Goal: Task Accomplishment & Management: Manage account settings

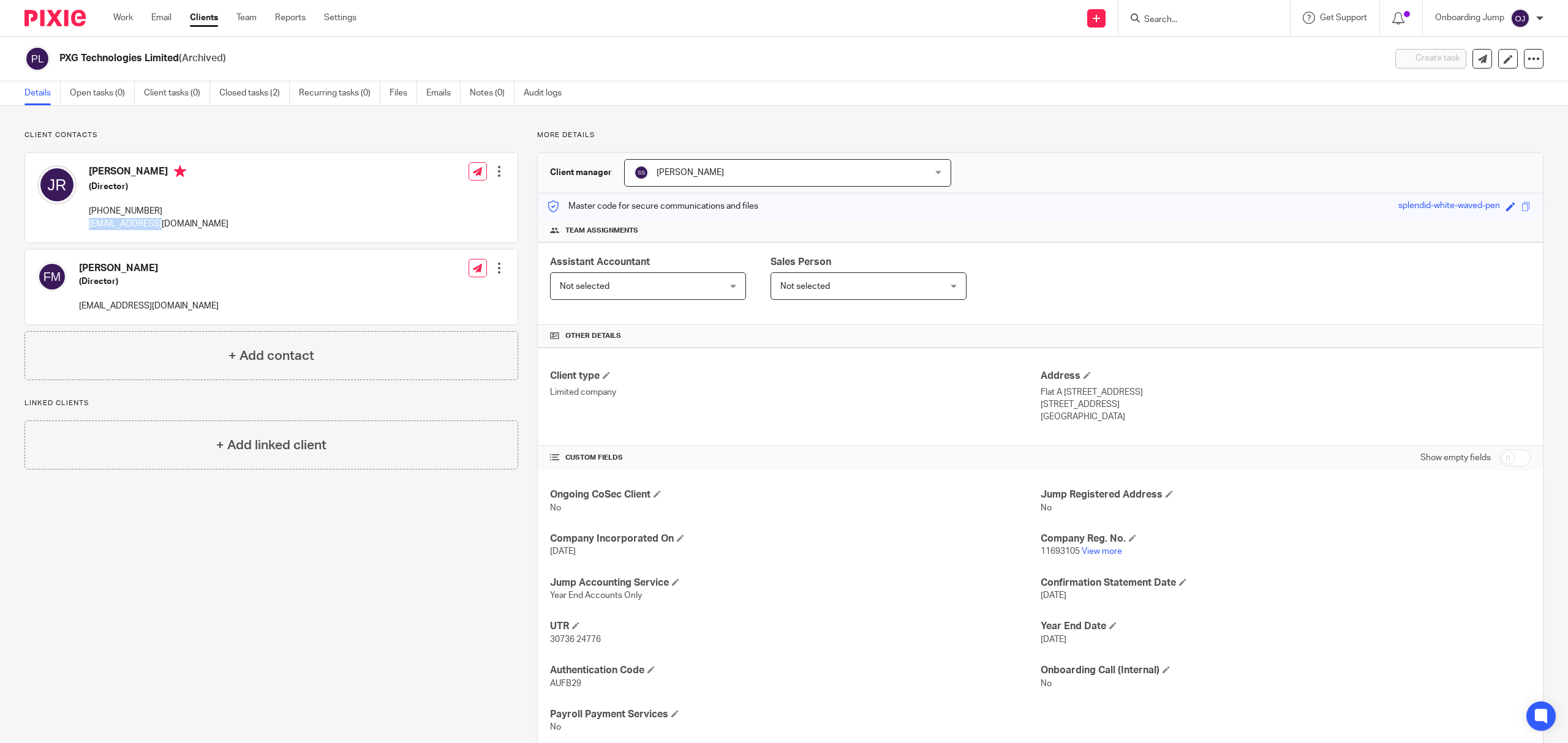
drag, startPoint x: 171, startPoint y: 230, endPoint x: 84, endPoint y: 235, distance: 87.1
click at [84, 235] on div "Jay Rao (Director) +44 75000 90533 jayr@kychub.com Edit contact Create client f…" at bounding box center [272, 198] width 493 height 89
copy p "jayr@kychub.com"
click at [1166, 16] on input "Search" at bounding box center [1198, 20] width 110 height 11
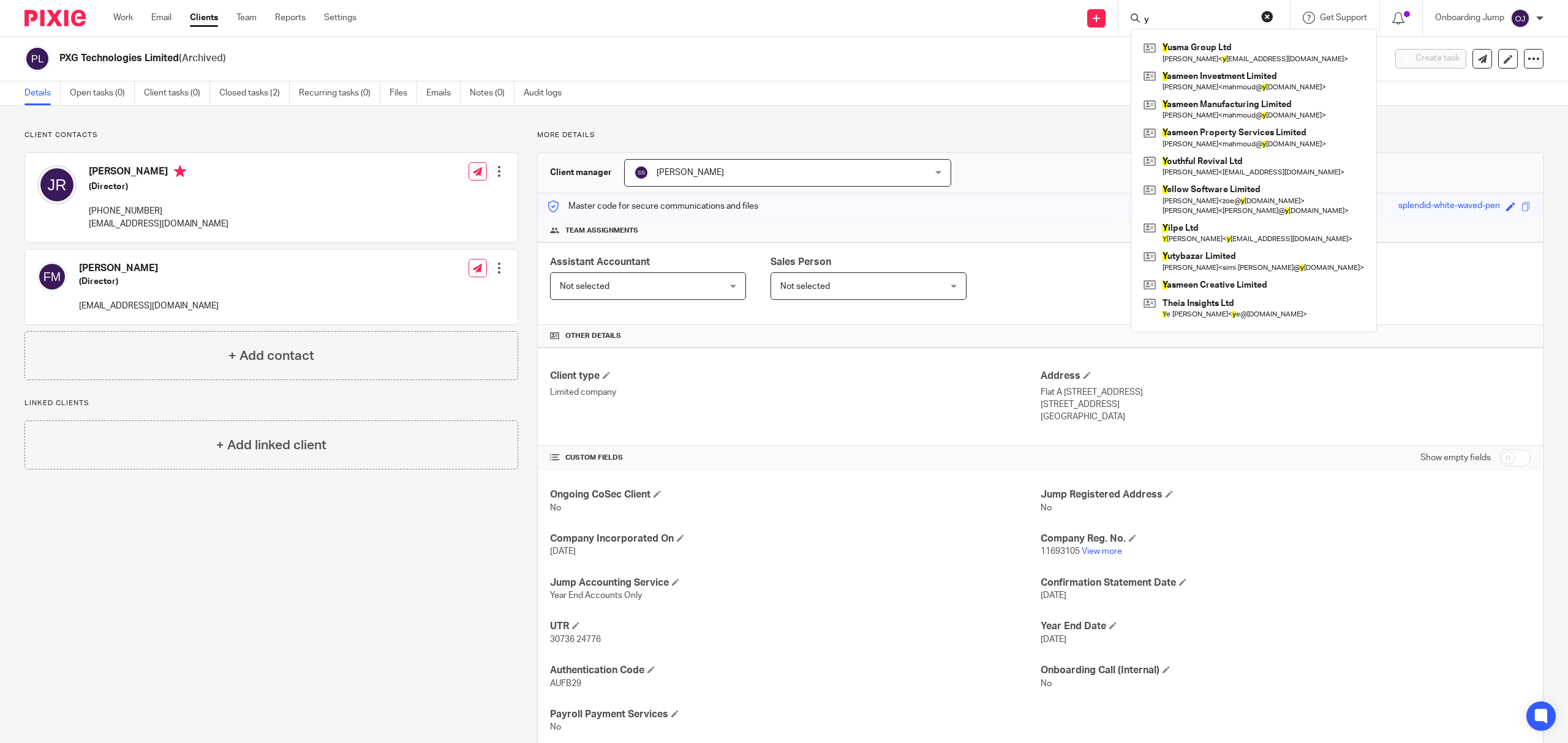
type input "y"
click at [197, 10] on div "Work Email Clients Team Reports Settings Work Email Clients Team Reports Settin…" at bounding box center [237, 18] width 274 height 36
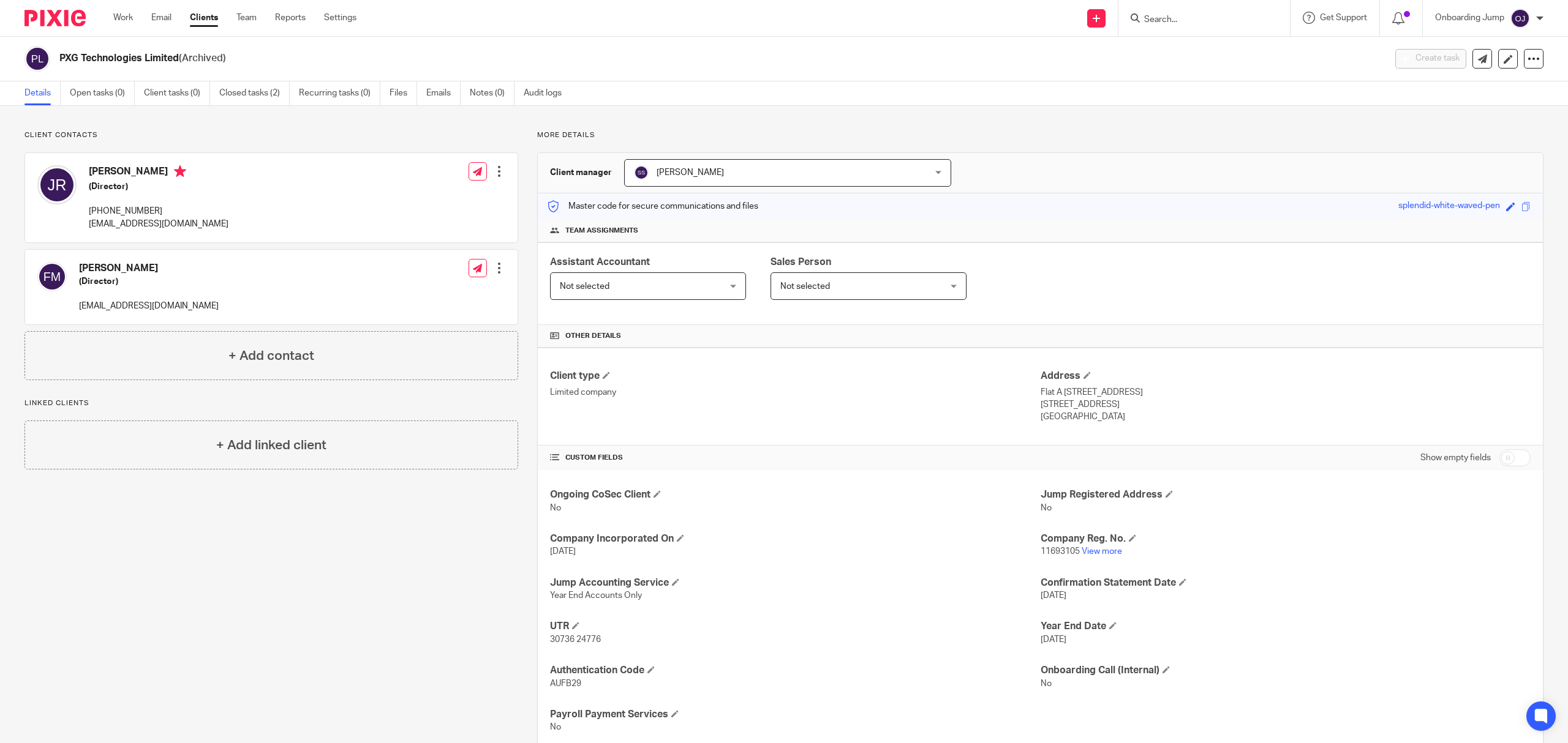
click at [199, 22] on link "Clients" at bounding box center [203, 17] width 28 height 12
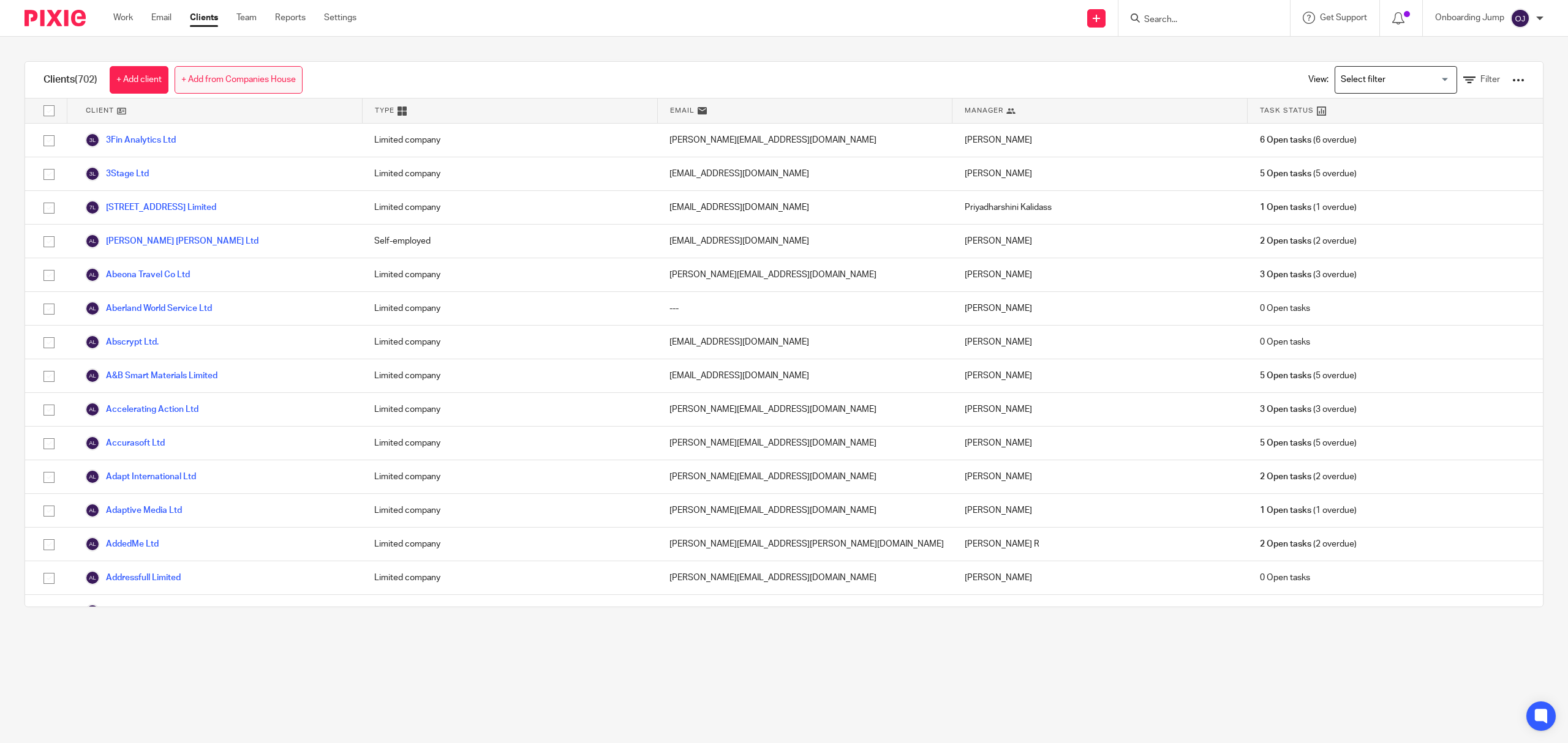
click at [283, 74] on link "+ Add from Companies House" at bounding box center [238, 80] width 128 height 28
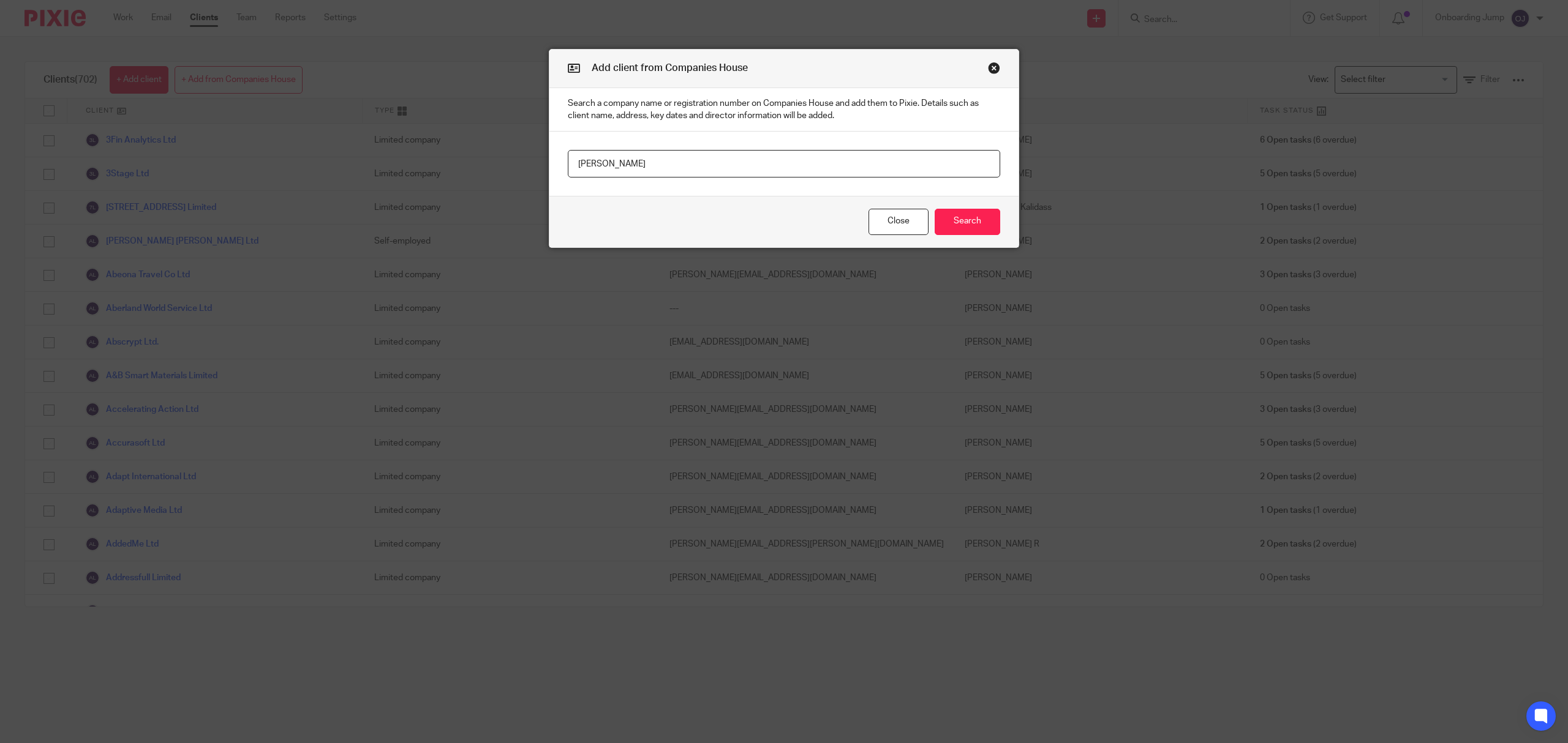
type input "yaseem restuar"
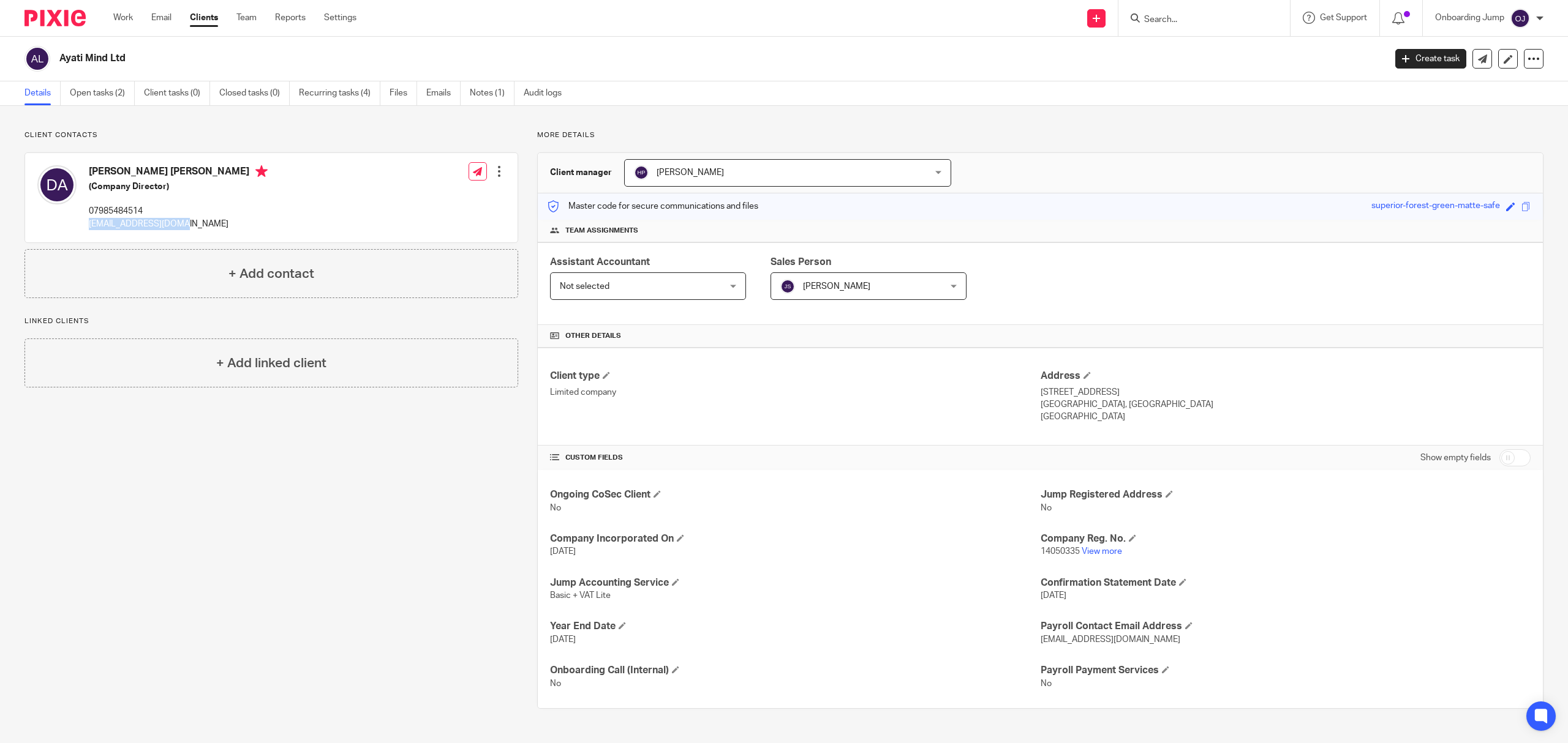
drag, startPoint x: 181, startPoint y: 228, endPoint x: 91, endPoint y: 225, distance: 90.0
click at [91, 225] on p "[EMAIL_ADDRESS][DOMAIN_NAME]" at bounding box center [178, 224] width 179 height 12
copy p "[EMAIL_ADDRESS][DOMAIN_NAME]"
drag, startPoint x: 84, startPoint y: 57, endPoint x: 62, endPoint y: 57, distance: 22.0
click at [62, 57] on div "Ayati Mind Ltd" at bounding box center [701, 59] width 1352 height 26
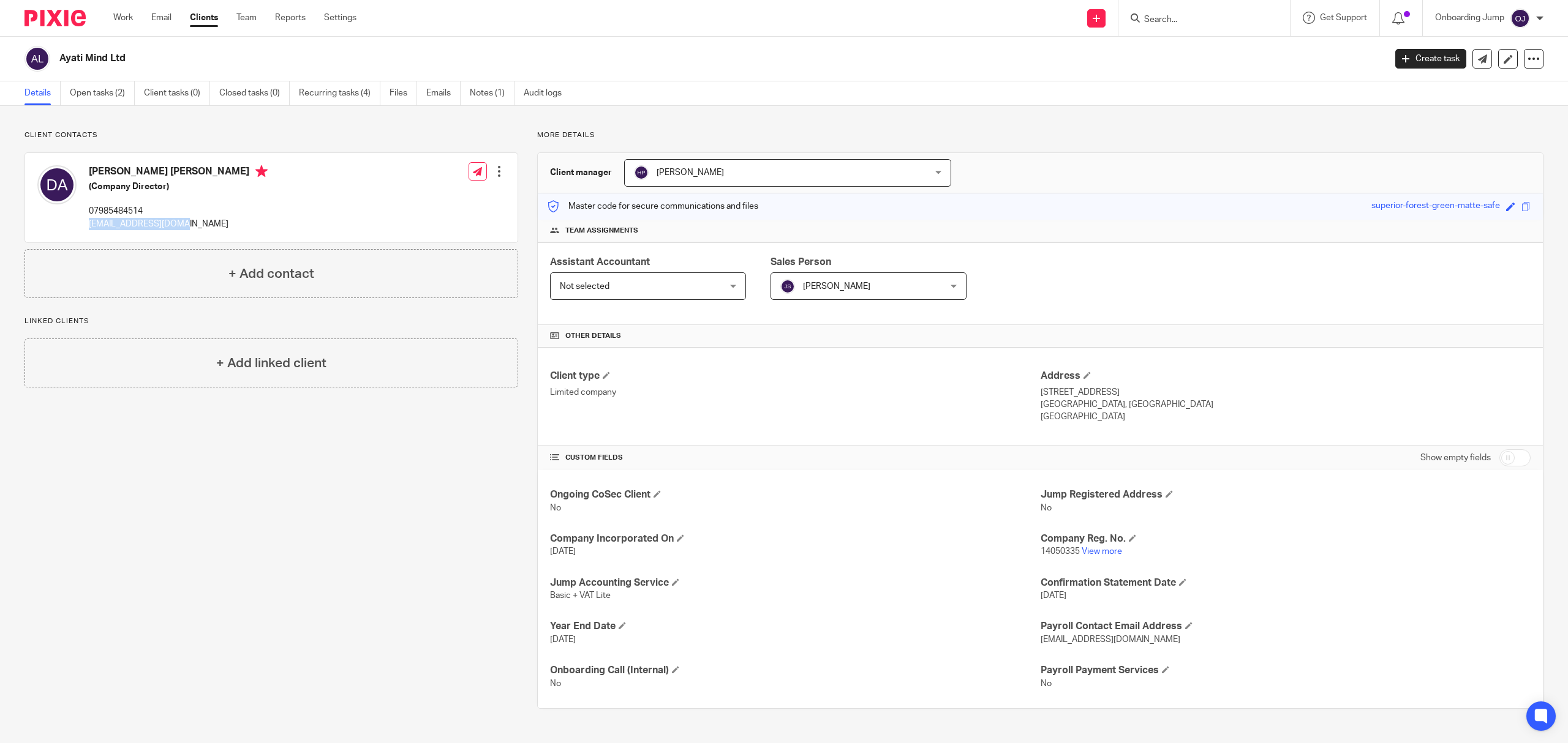
copy h2 "Ayati Mind Ltd"
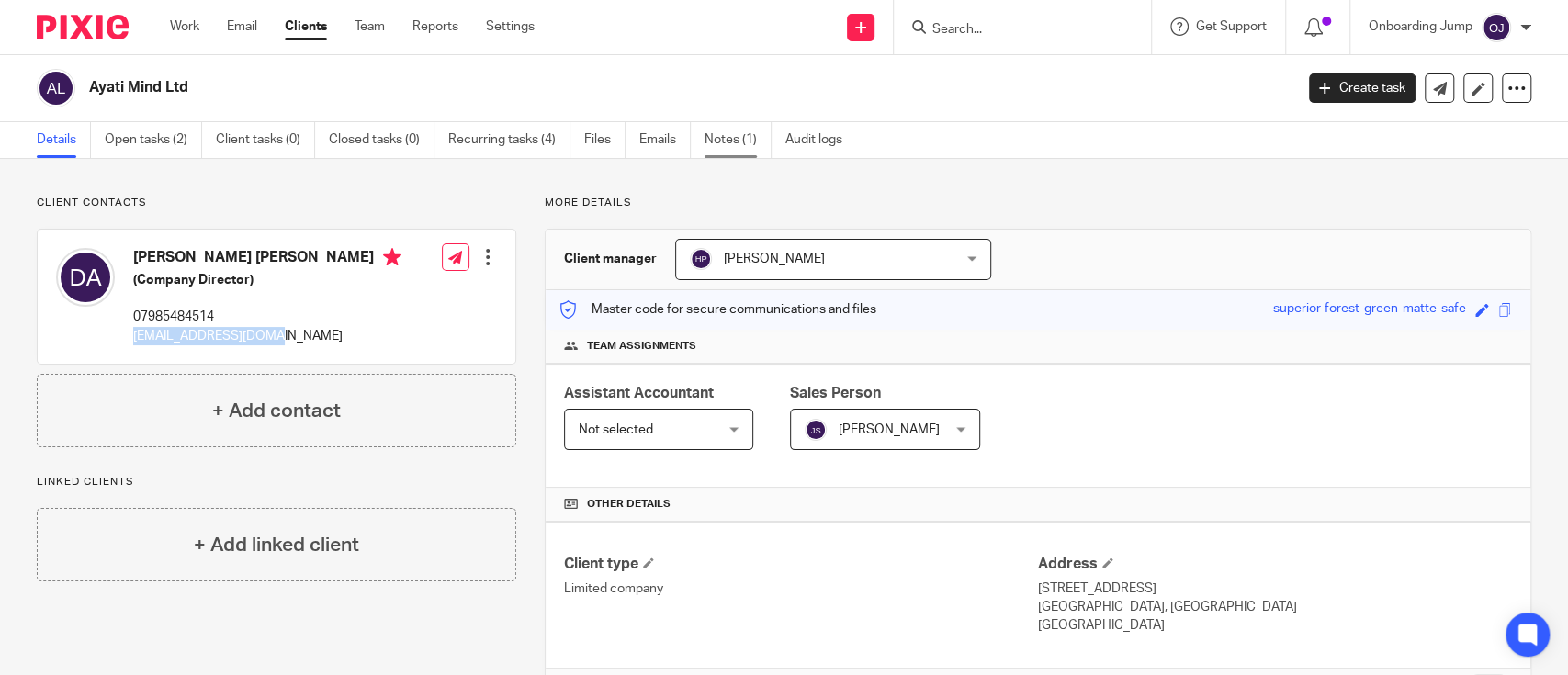
click at [739, 143] on link "Notes (1)" at bounding box center [738, 140] width 67 height 36
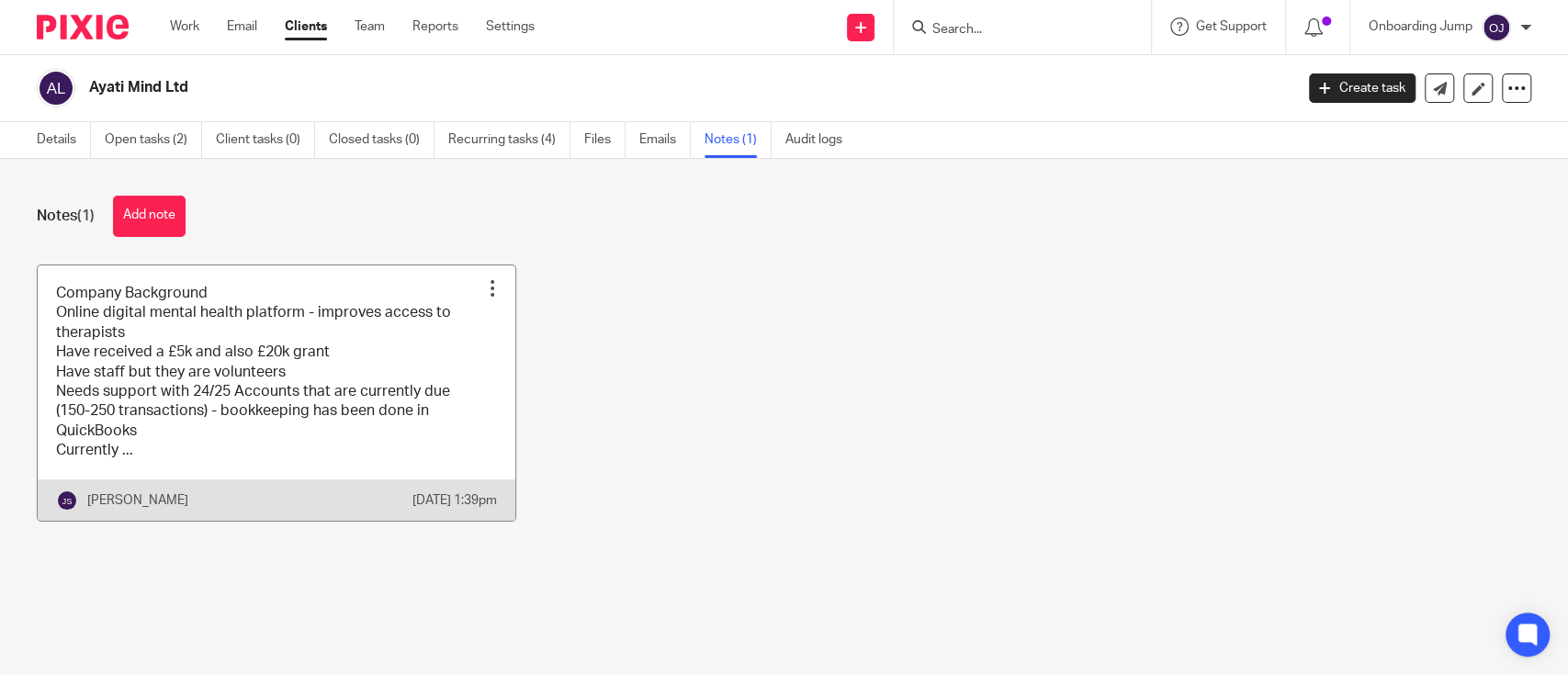
click at [265, 386] on link at bounding box center [276, 393] width 477 height 255
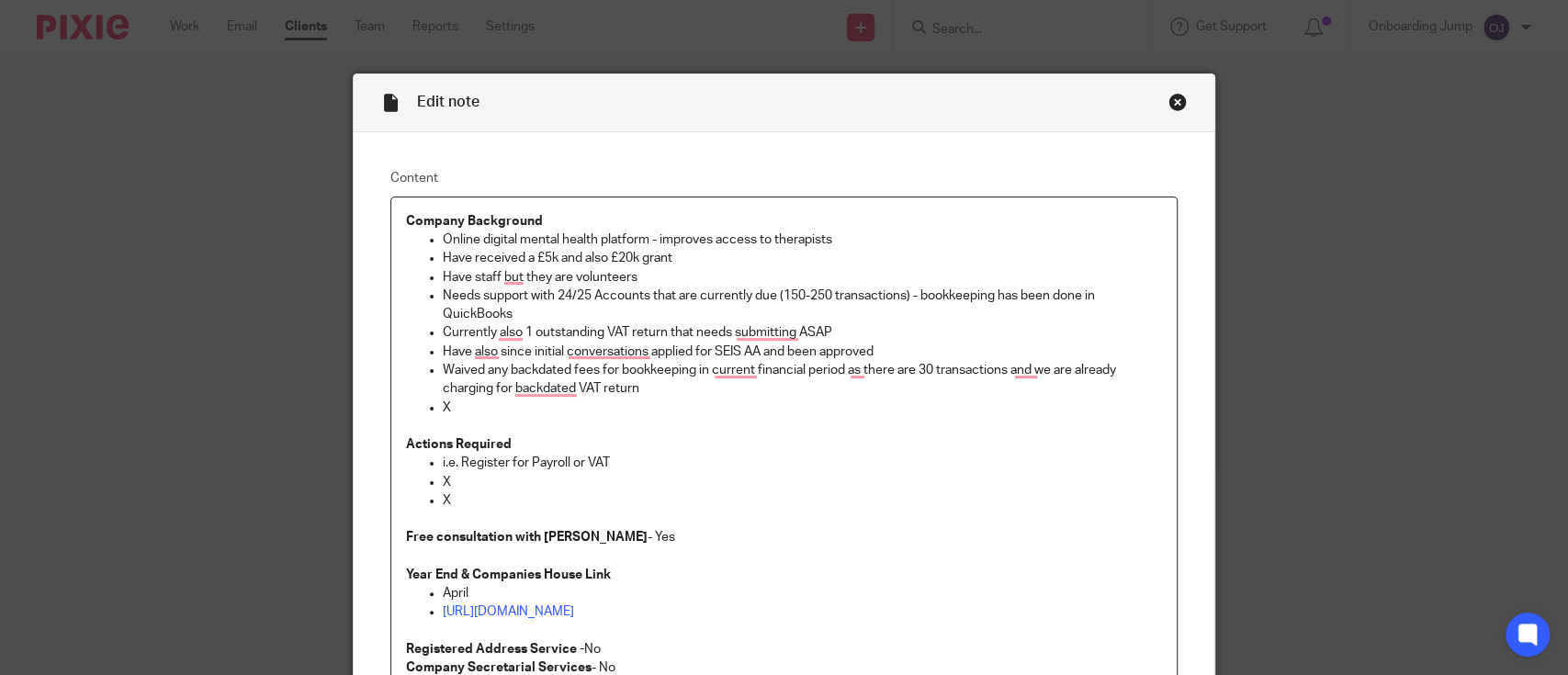
click at [1172, 98] on div "Close this dialog window" at bounding box center [1178, 101] width 18 height 18
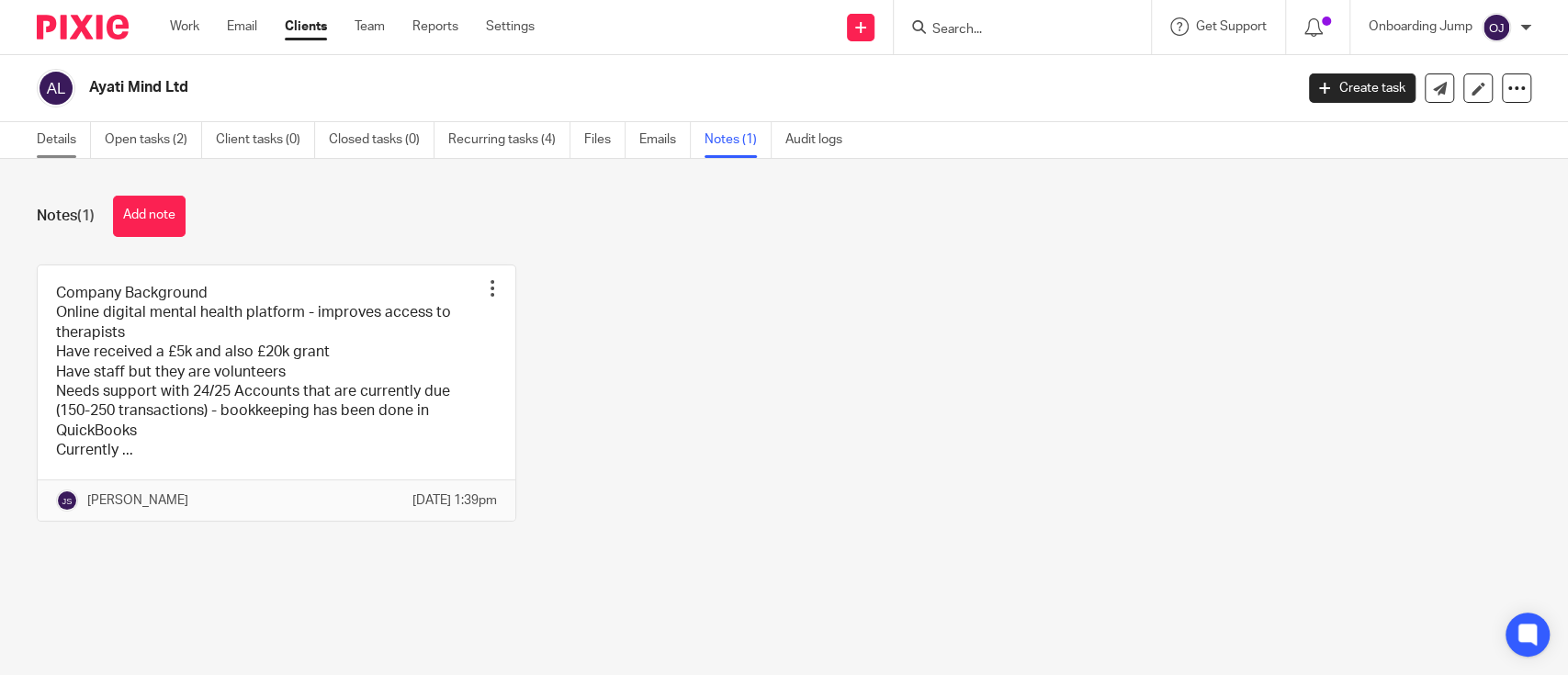
click at [43, 132] on link "Details" at bounding box center [63, 140] width 54 height 36
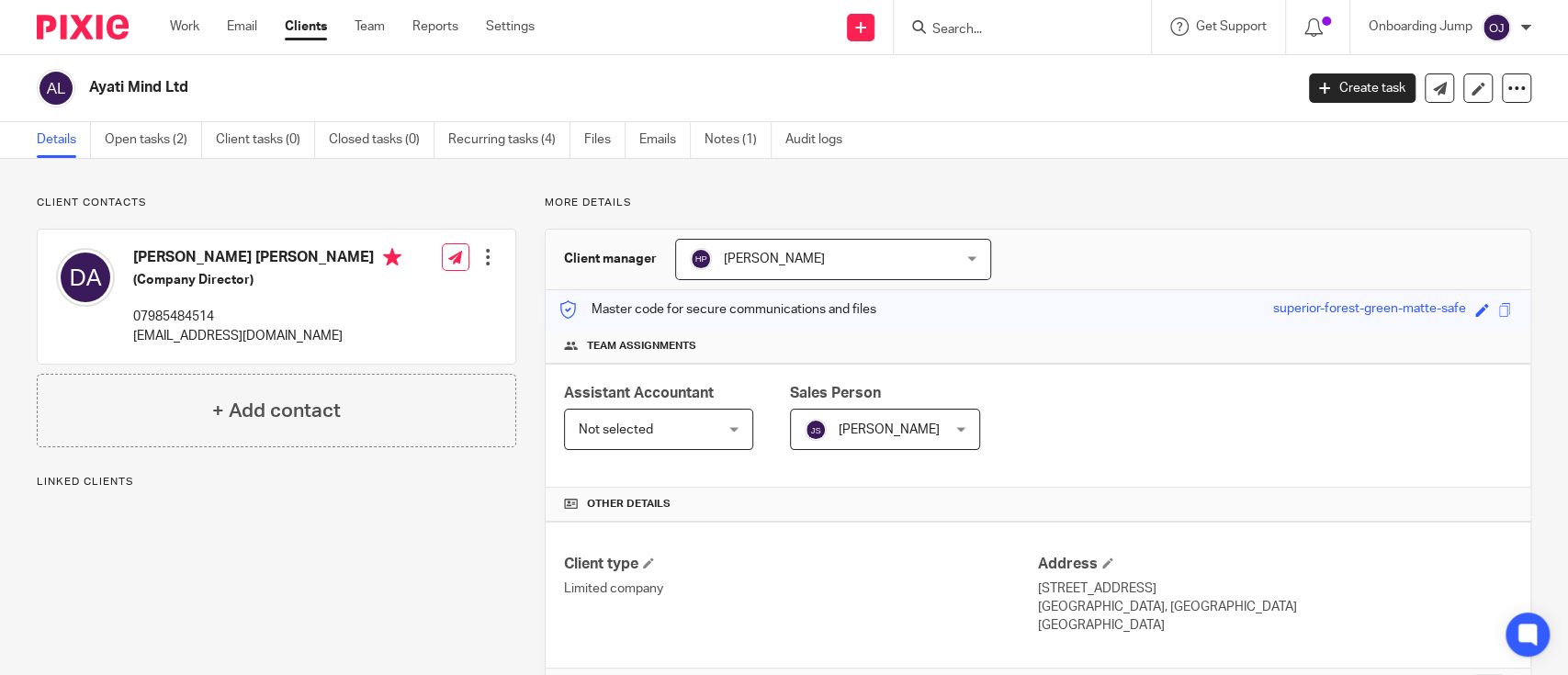
scroll to position [370, 0]
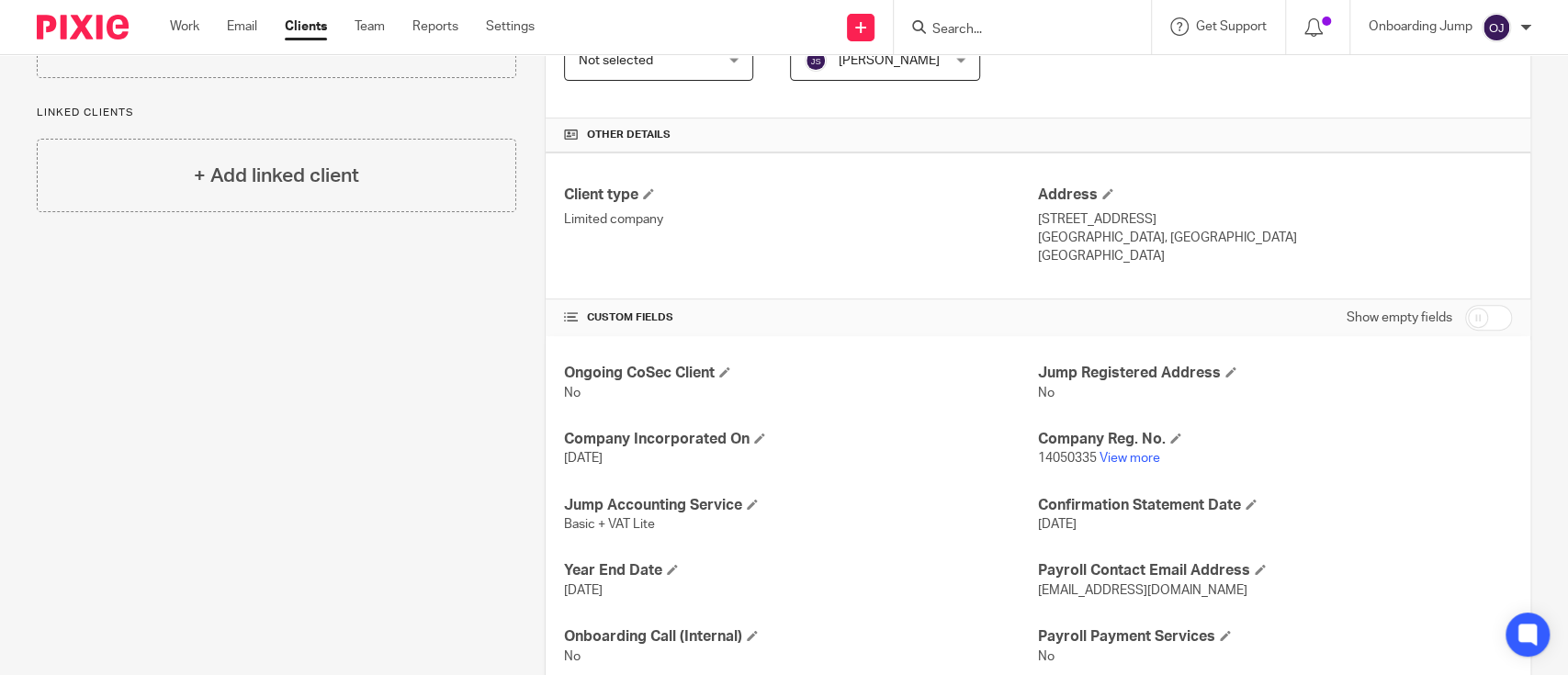
click at [1485, 320] on input "checkbox" at bounding box center [1489, 318] width 47 height 26
checkbox input "true"
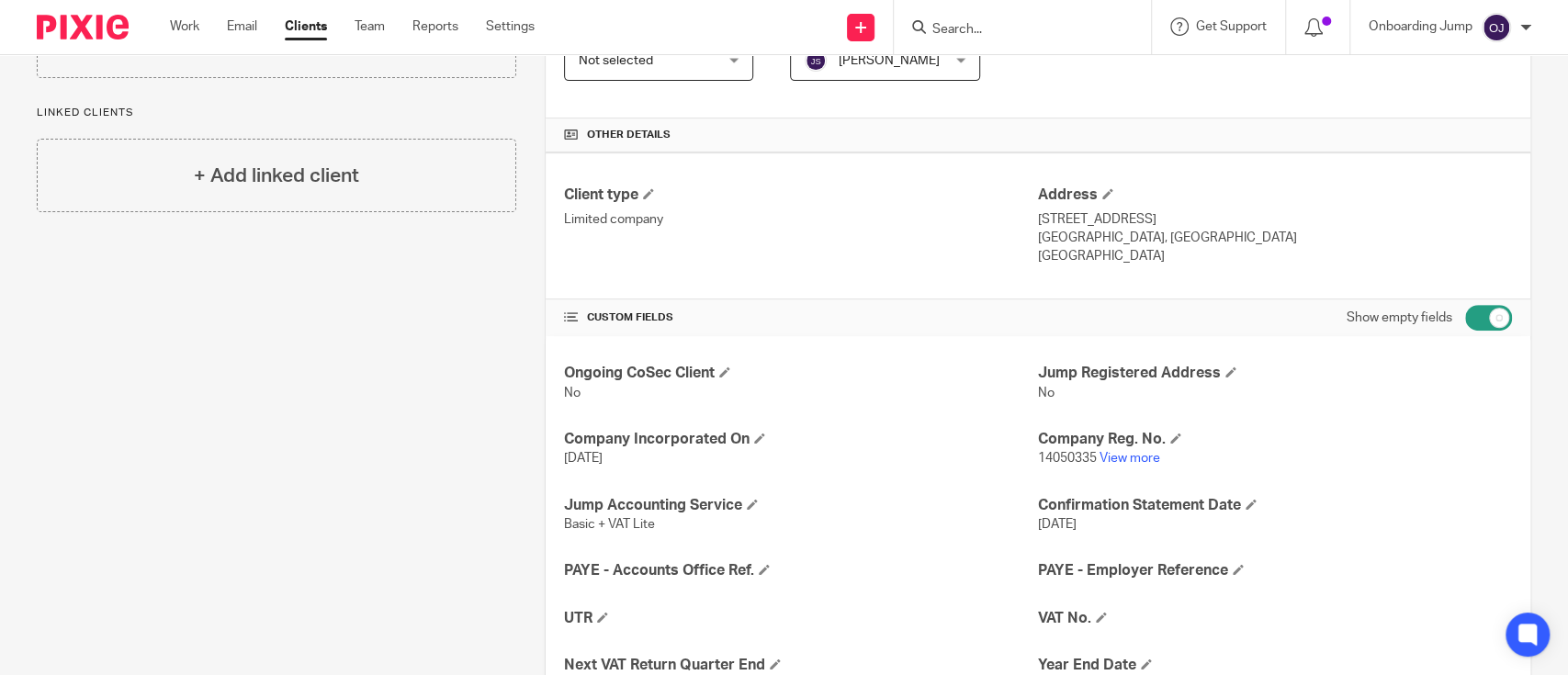
scroll to position [0, 0]
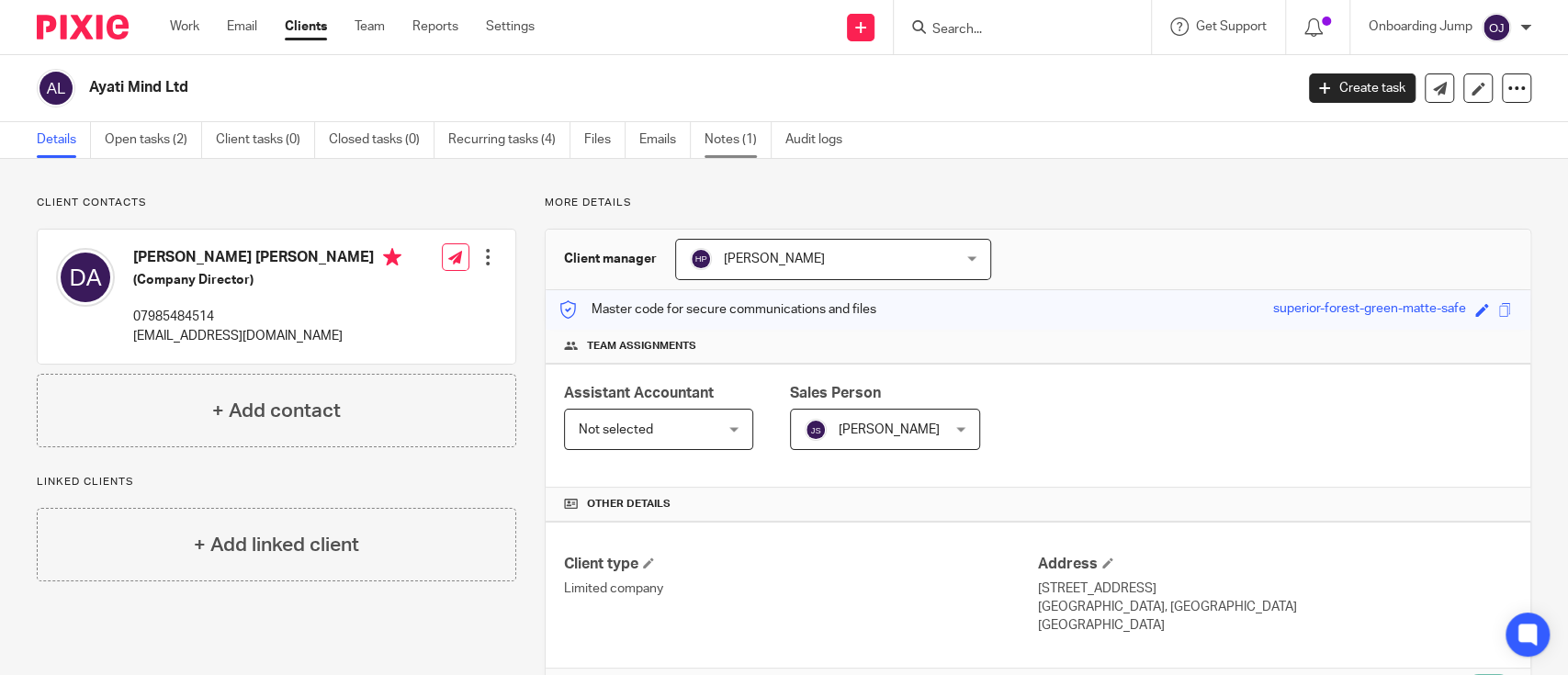
click at [754, 132] on link "Notes (1)" at bounding box center [738, 140] width 67 height 36
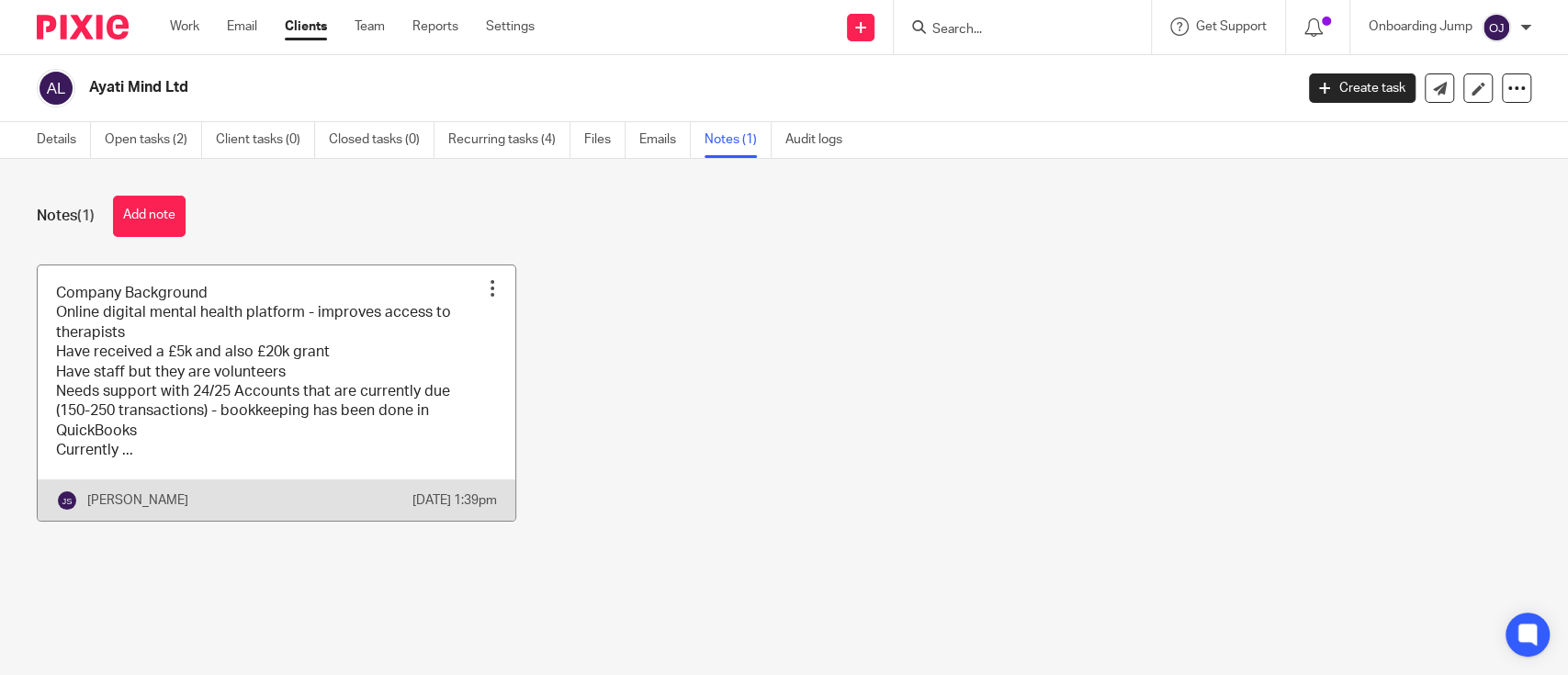
click at [169, 340] on link at bounding box center [276, 393] width 477 height 255
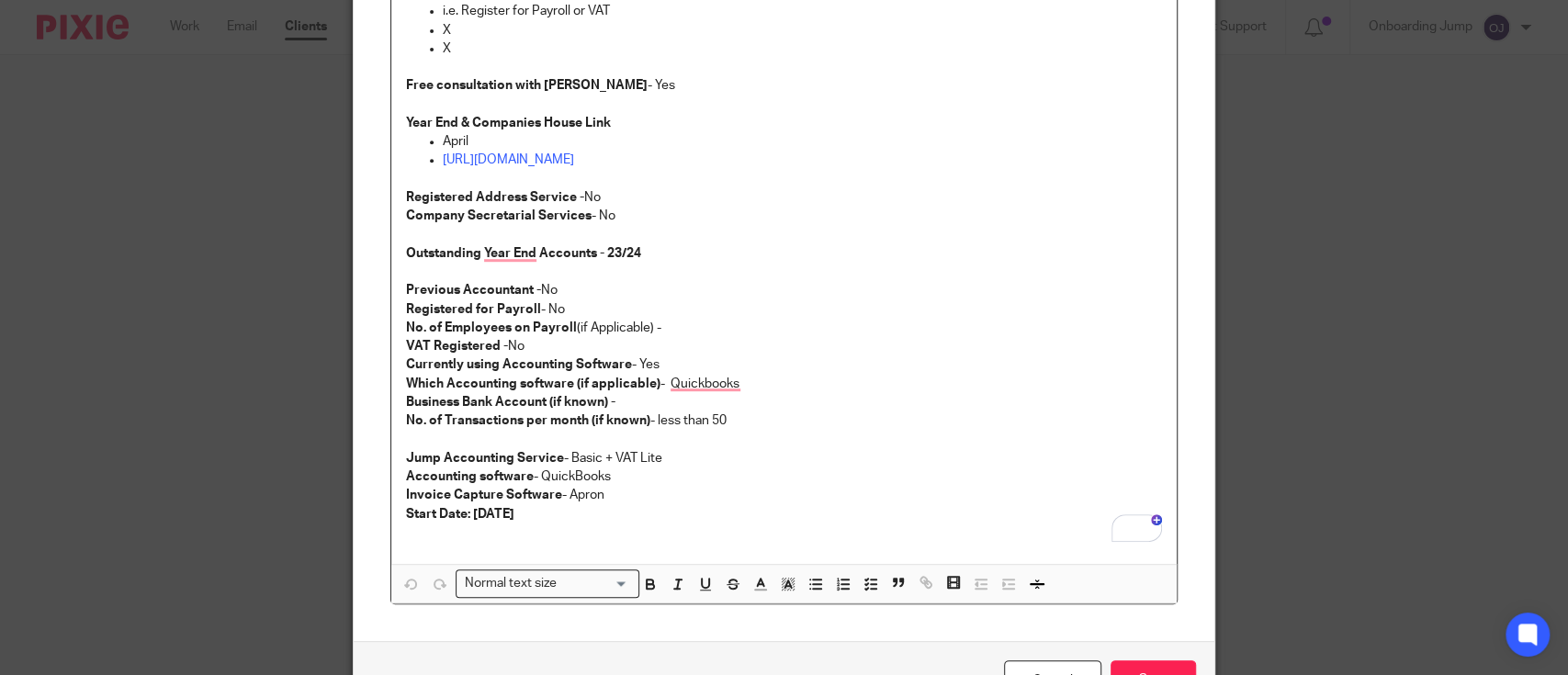
scroll to position [568, 0]
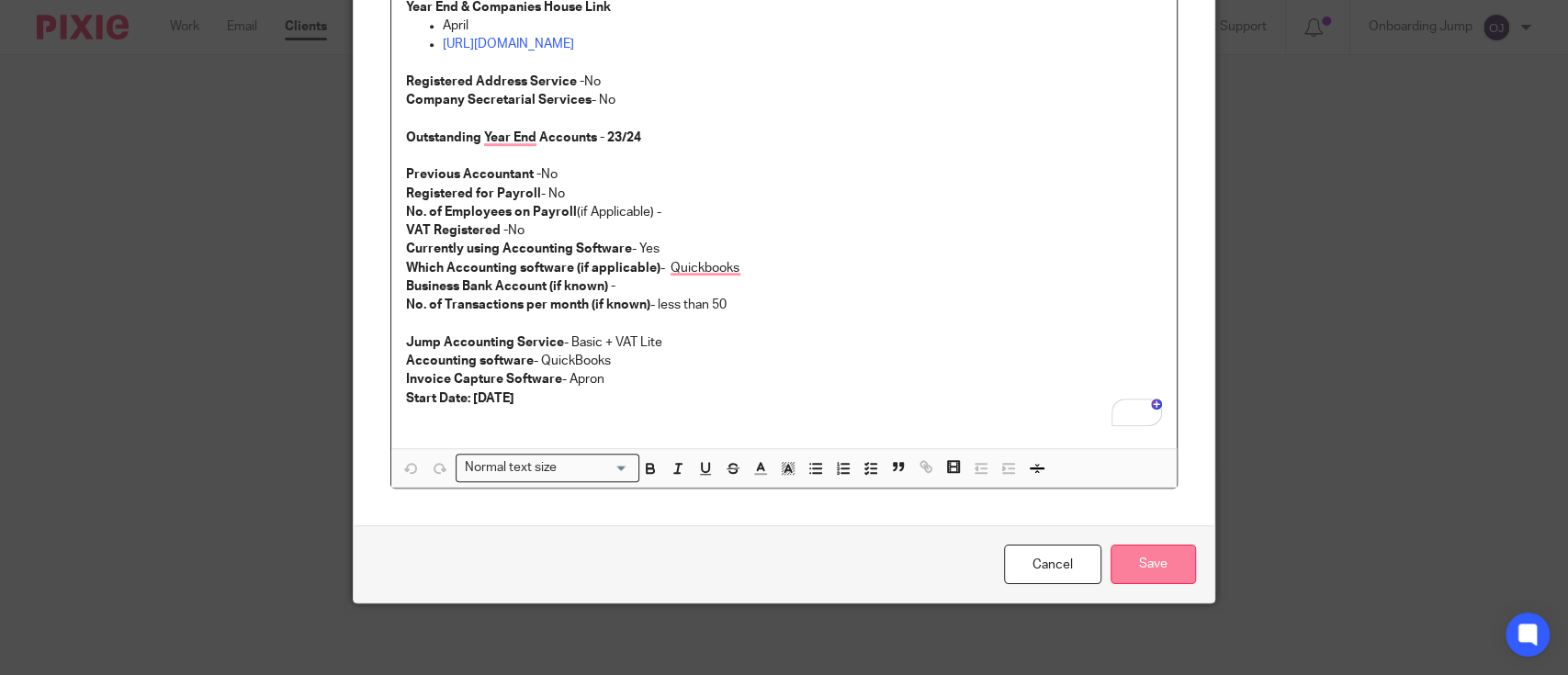
click at [1136, 561] on input "Save" at bounding box center [1153, 564] width 85 height 40
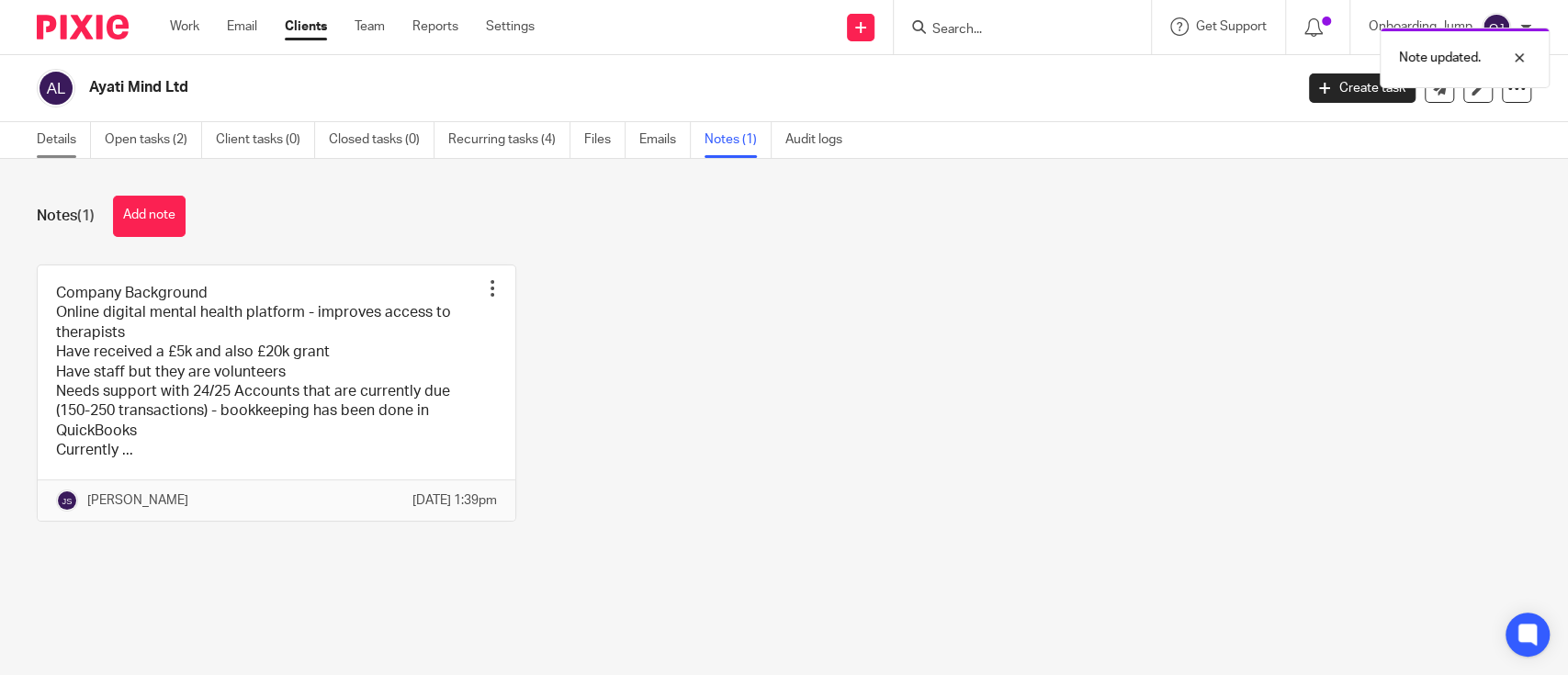
click at [53, 145] on link "Details" at bounding box center [63, 140] width 54 height 36
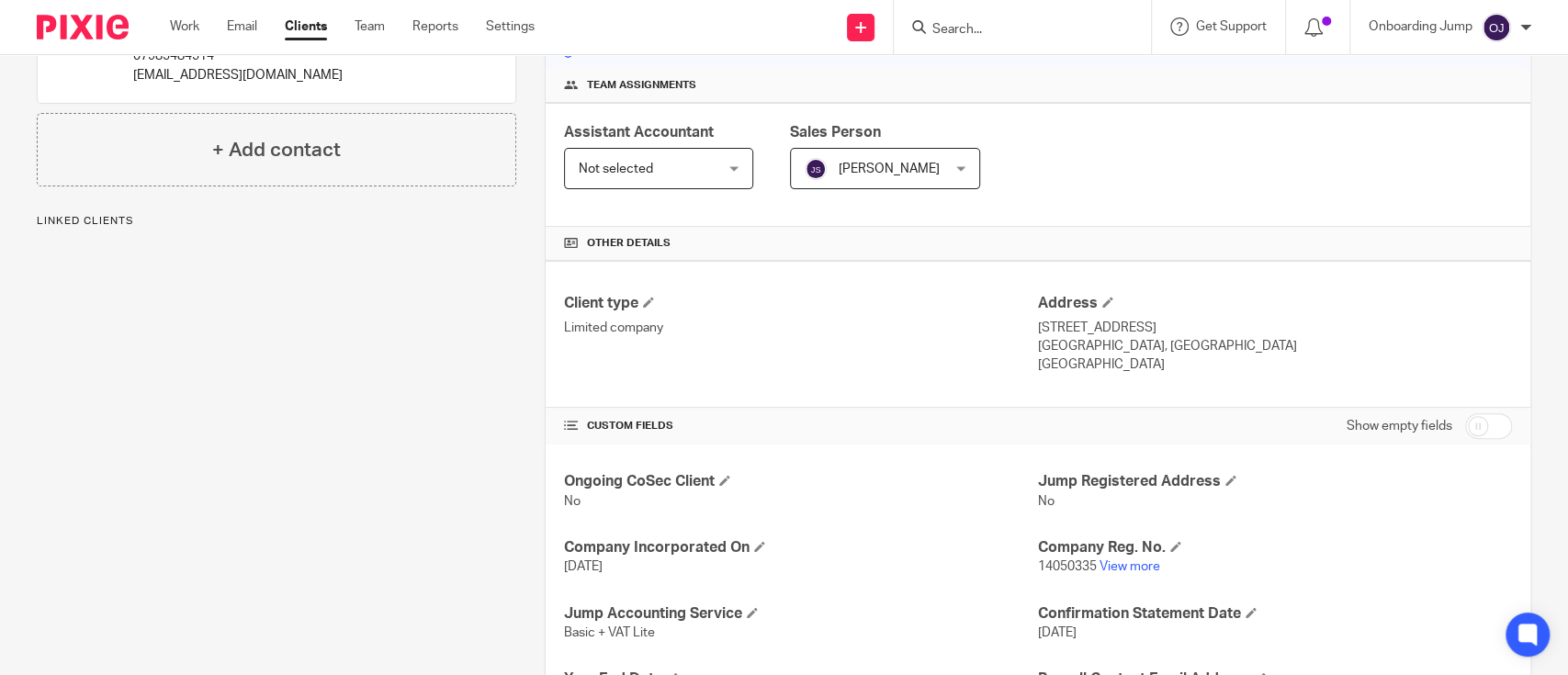
scroll to position [262, 0]
click at [1468, 419] on input "checkbox" at bounding box center [1489, 424] width 47 height 26
checkbox input "true"
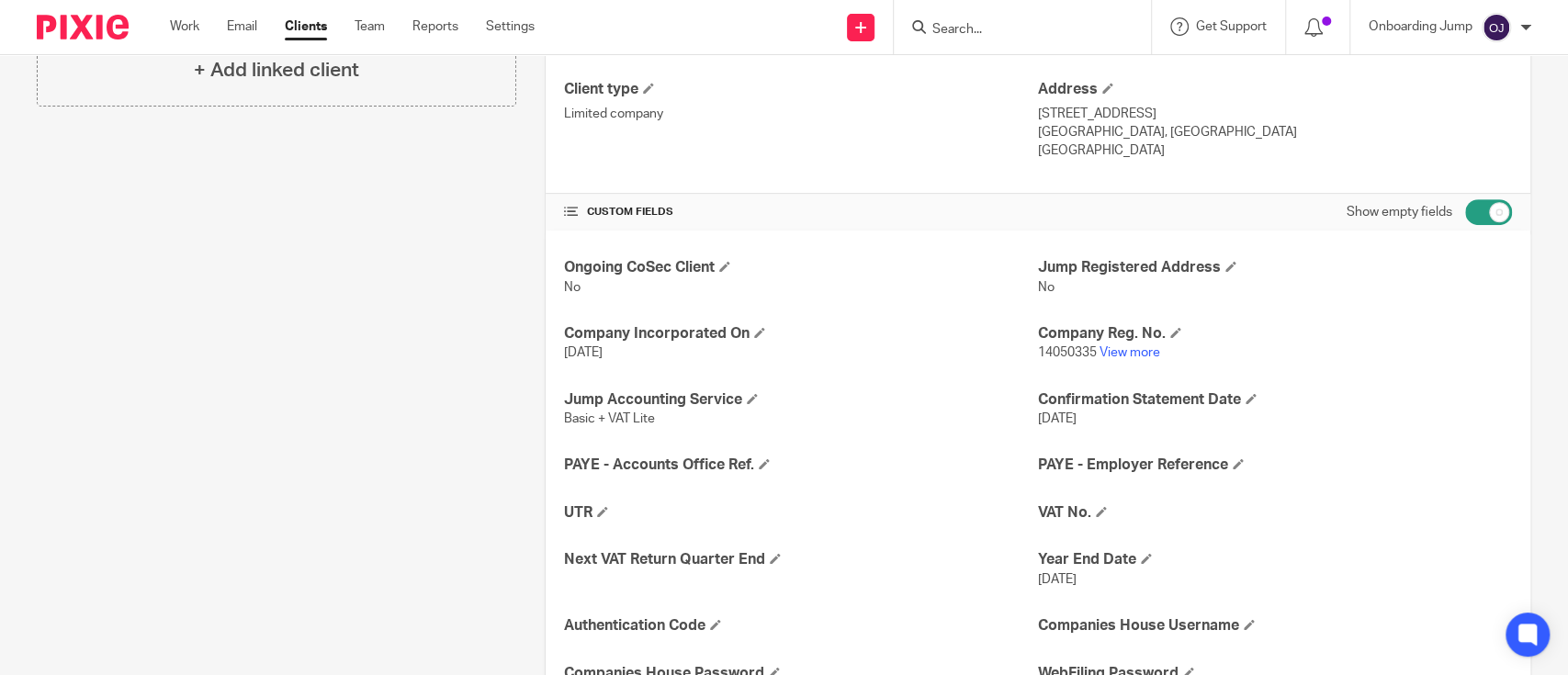
scroll to position [477, 0]
click at [593, 508] on h4 "UTR" at bounding box center [801, 511] width 474 height 19
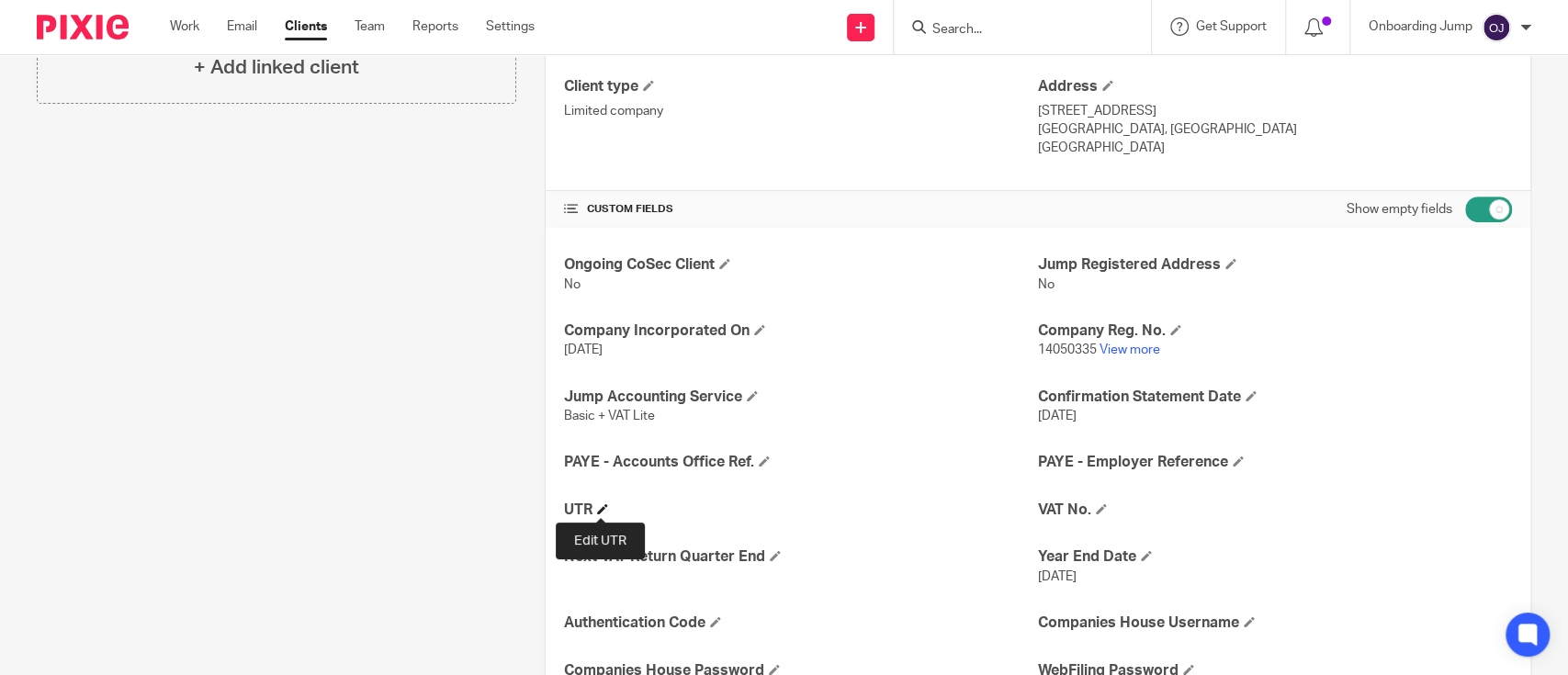
click at [603, 511] on span at bounding box center [603, 510] width 11 height 11
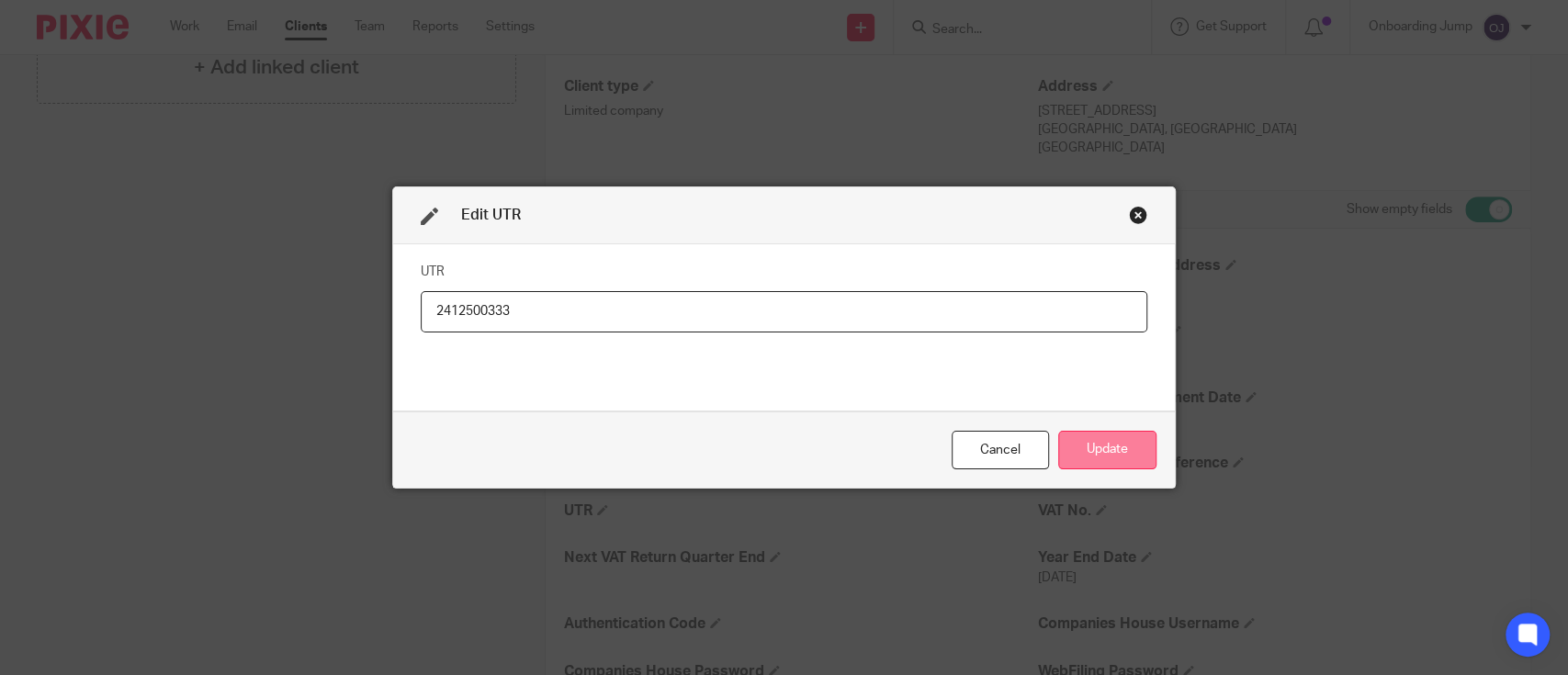
type input "2412500333"
click at [1117, 444] on button "Update" at bounding box center [1108, 451] width 98 height 40
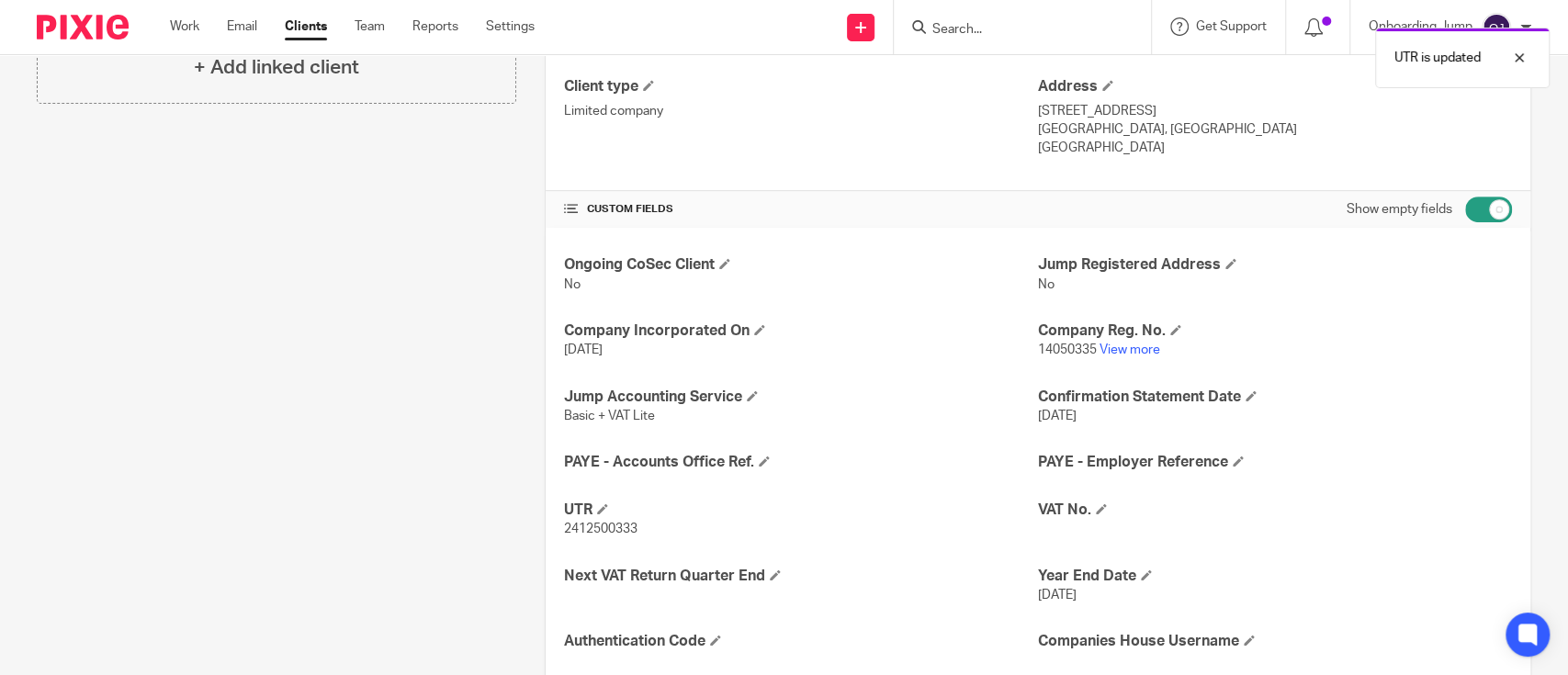
scroll to position [566, 0]
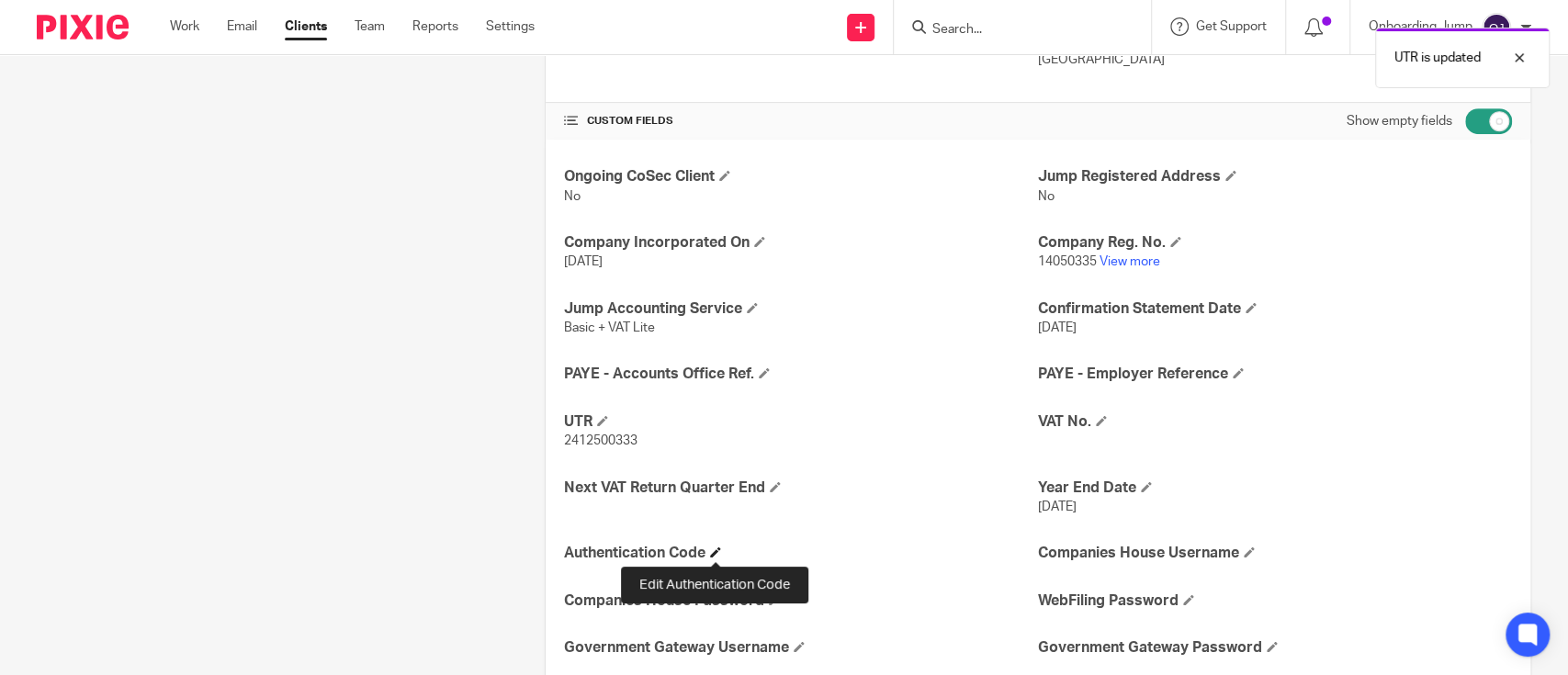
click at [713, 546] on span at bounding box center [715, 552] width 11 height 11
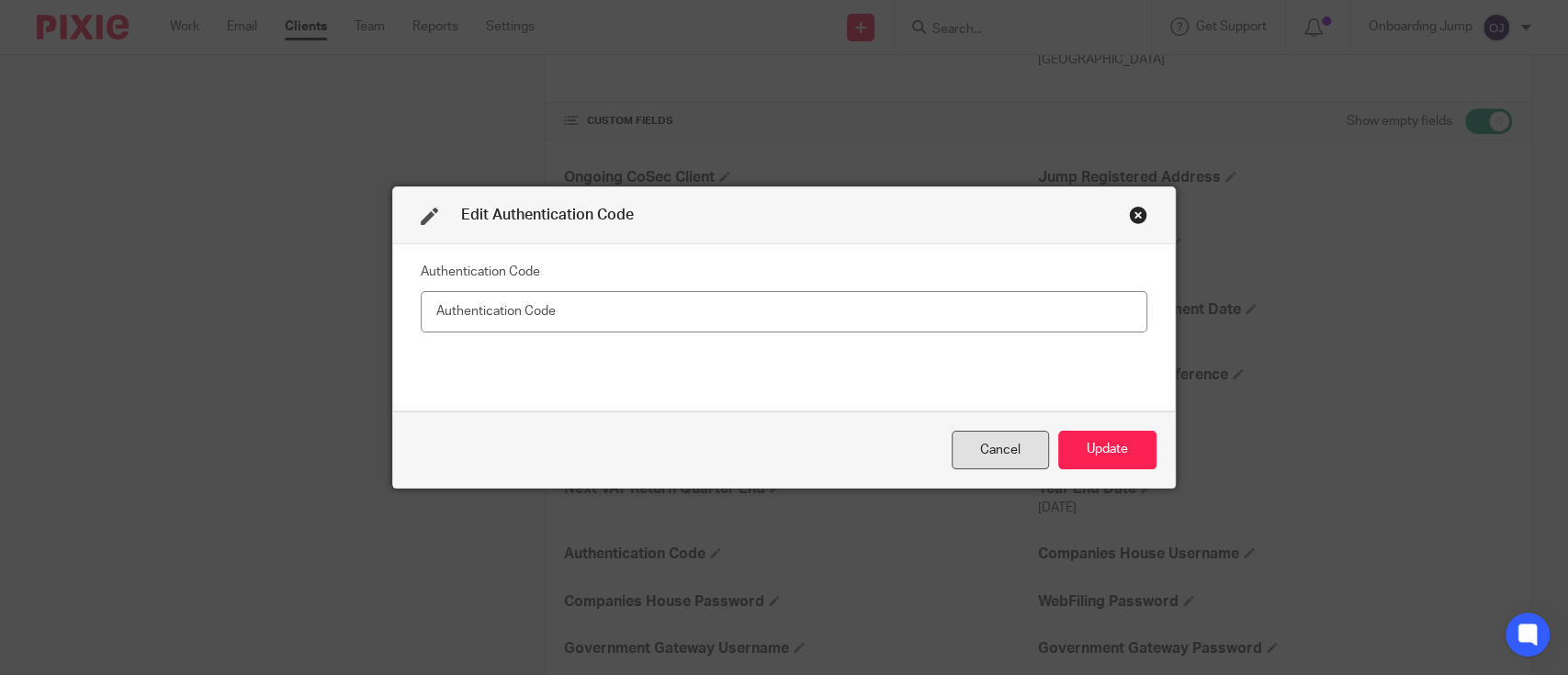
click at [977, 447] on div "Cancel" at bounding box center [1000, 451] width 97 height 40
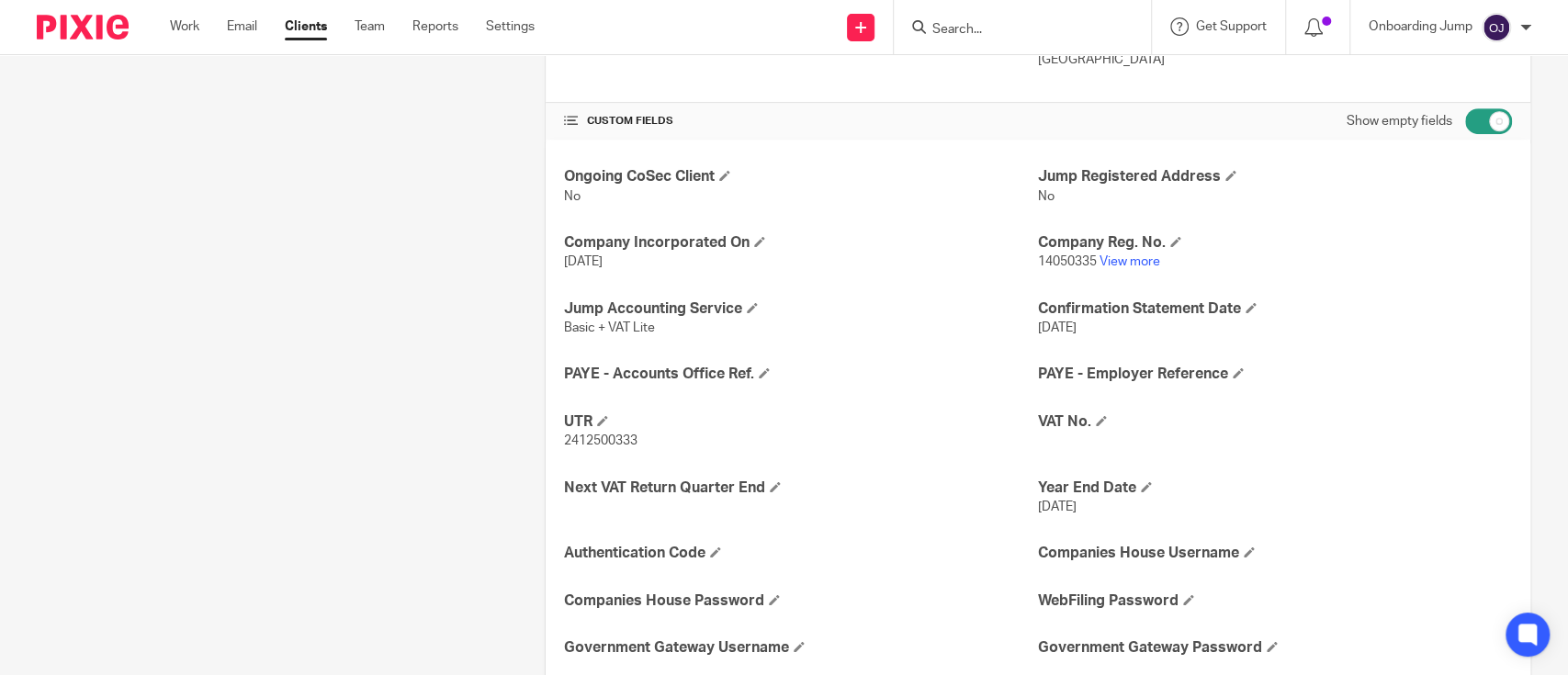
click at [1096, 253] on p "14050335 View more" at bounding box center [1275, 261] width 474 height 18
click at [1103, 257] on link "View more" at bounding box center [1130, 262] width 60 height 13
click at [713, 550] on span at bounding box center [715, 552] width 11 height 11
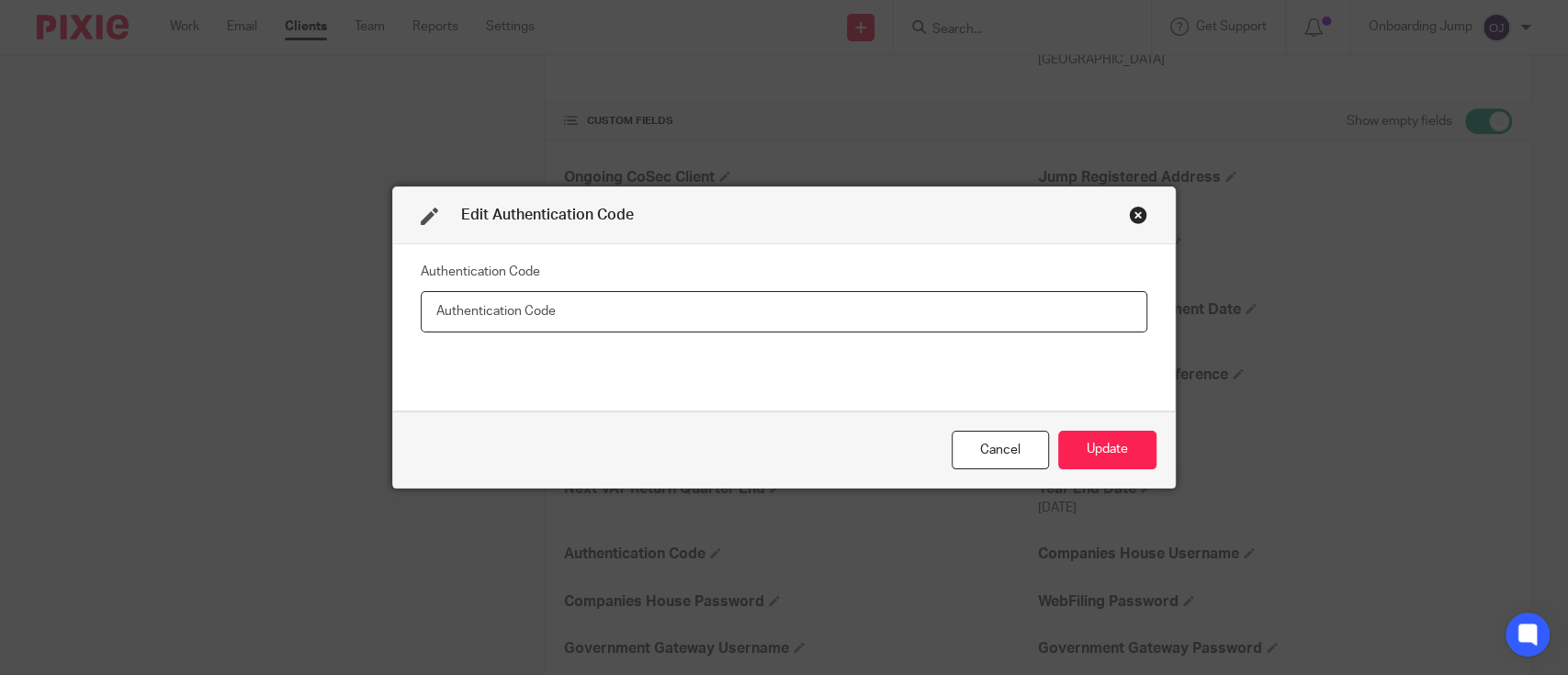
click at [505, 312] on input "text" at bounding box center [784, 312] width 728 height 42
type input "7BHV8D"
click at [1114, 438] on button "Update" at bounding box center [1108, 451] width 98 height 40
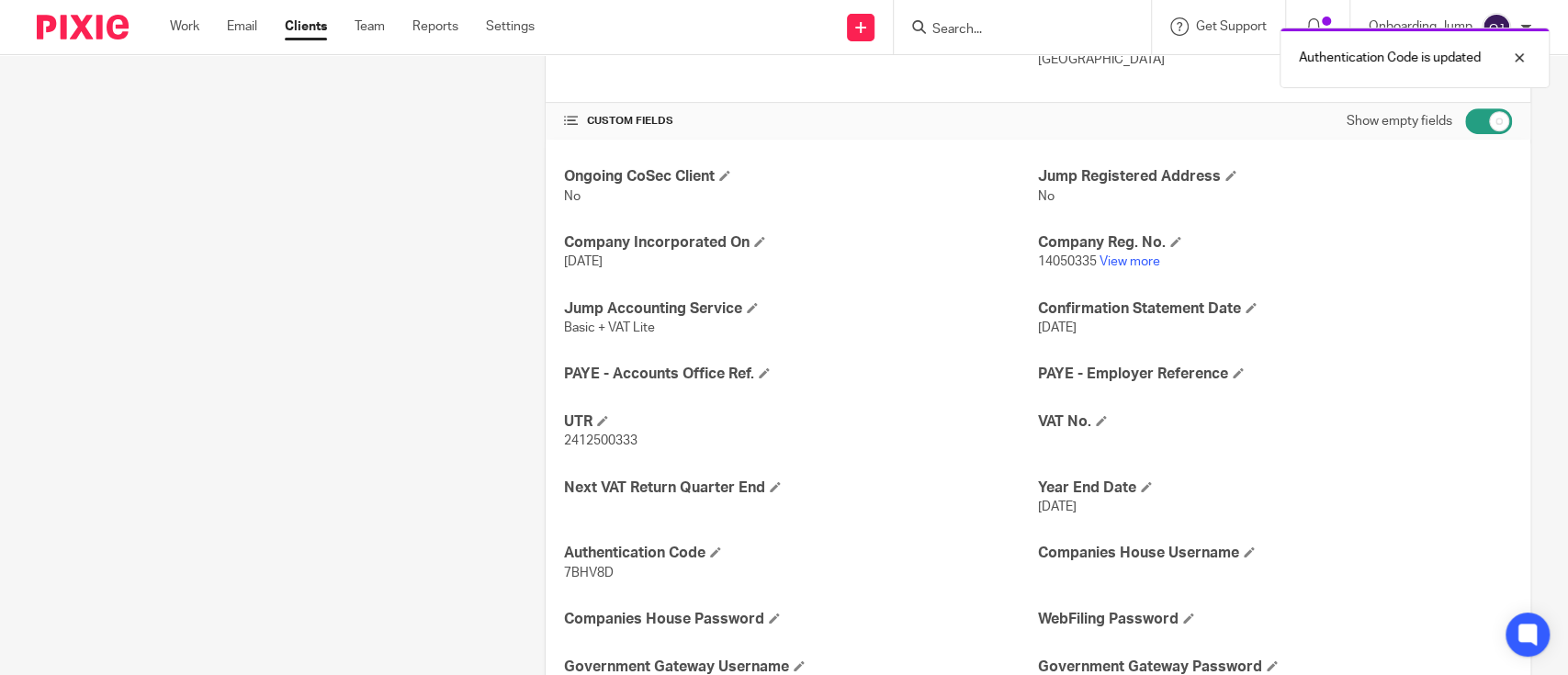
scroll to position [632, 0]
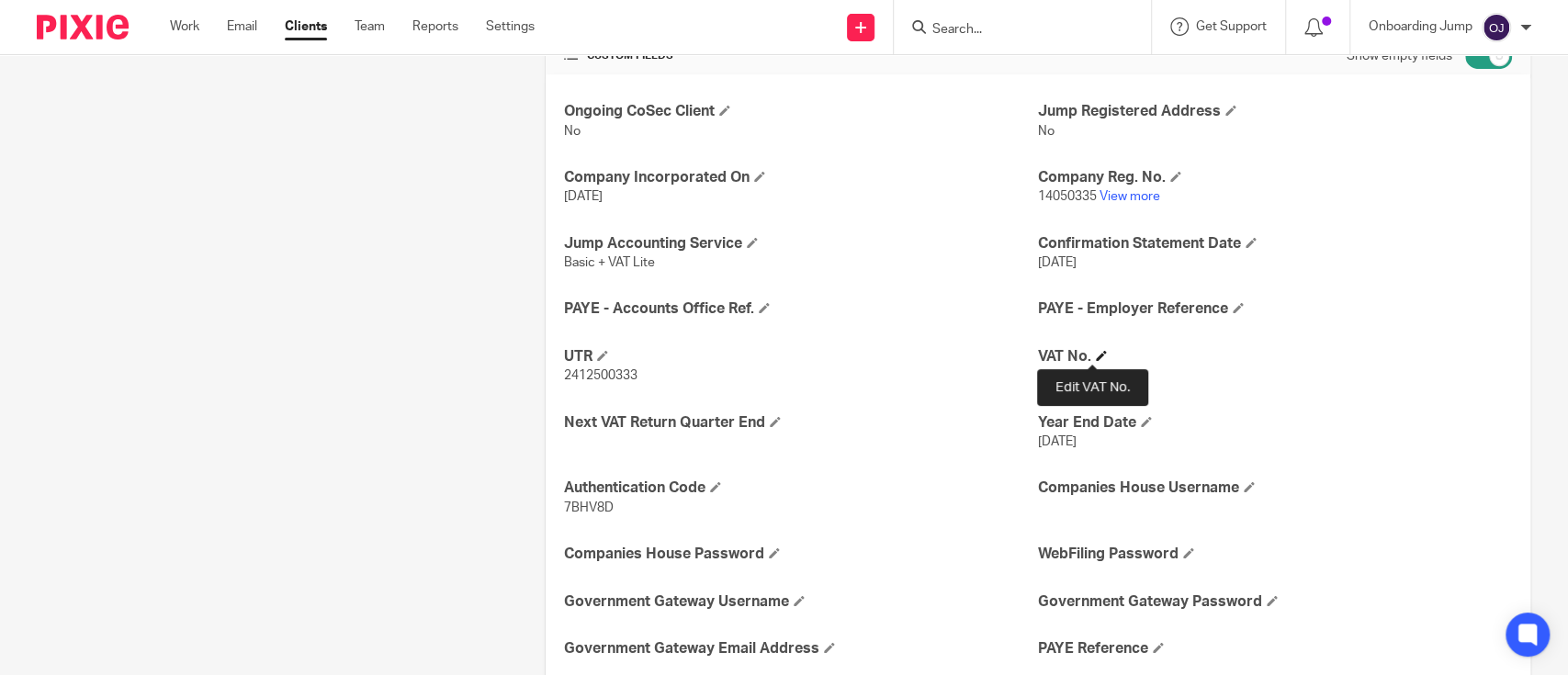
click at [1096, 355] on span at bounding box center [1102, 355] width 11 height 11
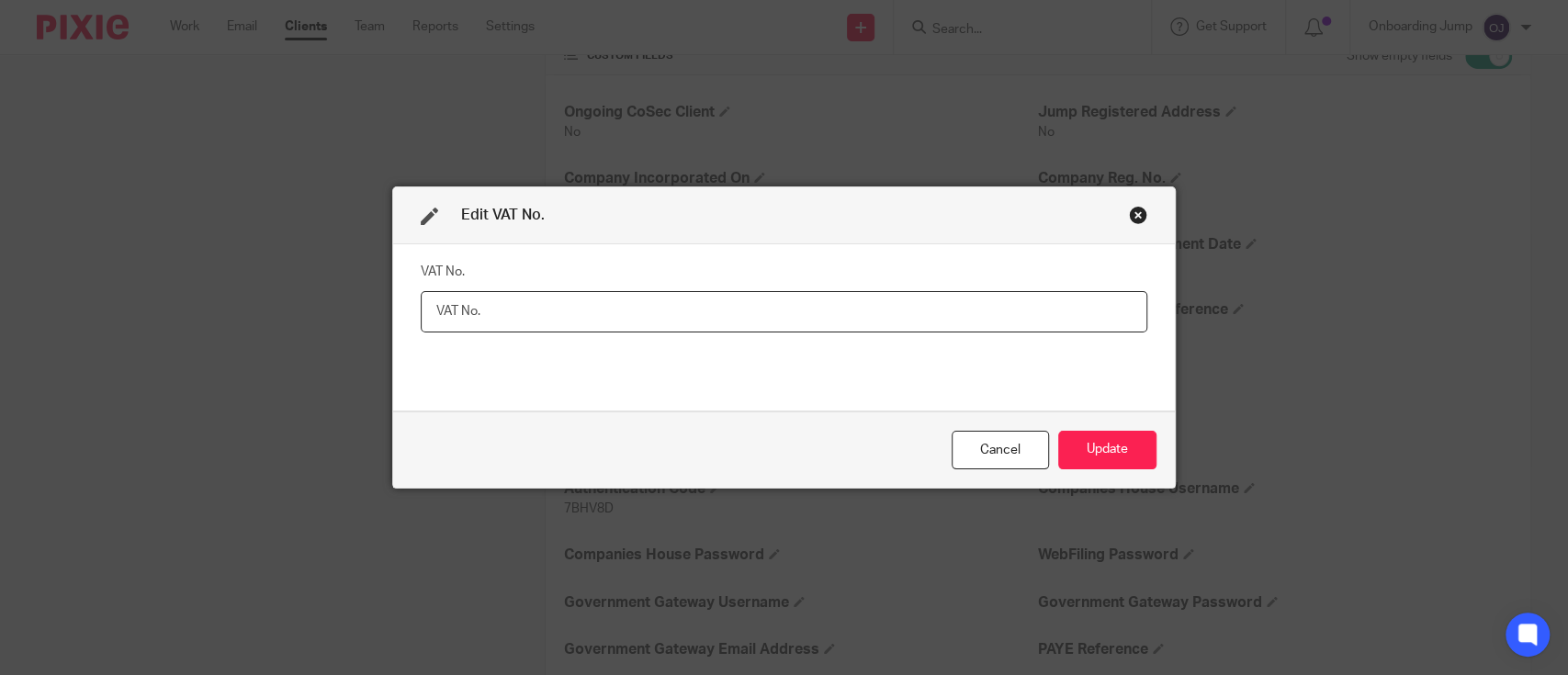
paste input "488380641"
paste input "[DATE]"
type input "488380641 Date-[DATE]"
click at [1077, 441] on button "Update" at bounding box center [1108, 451] width 98 height 40
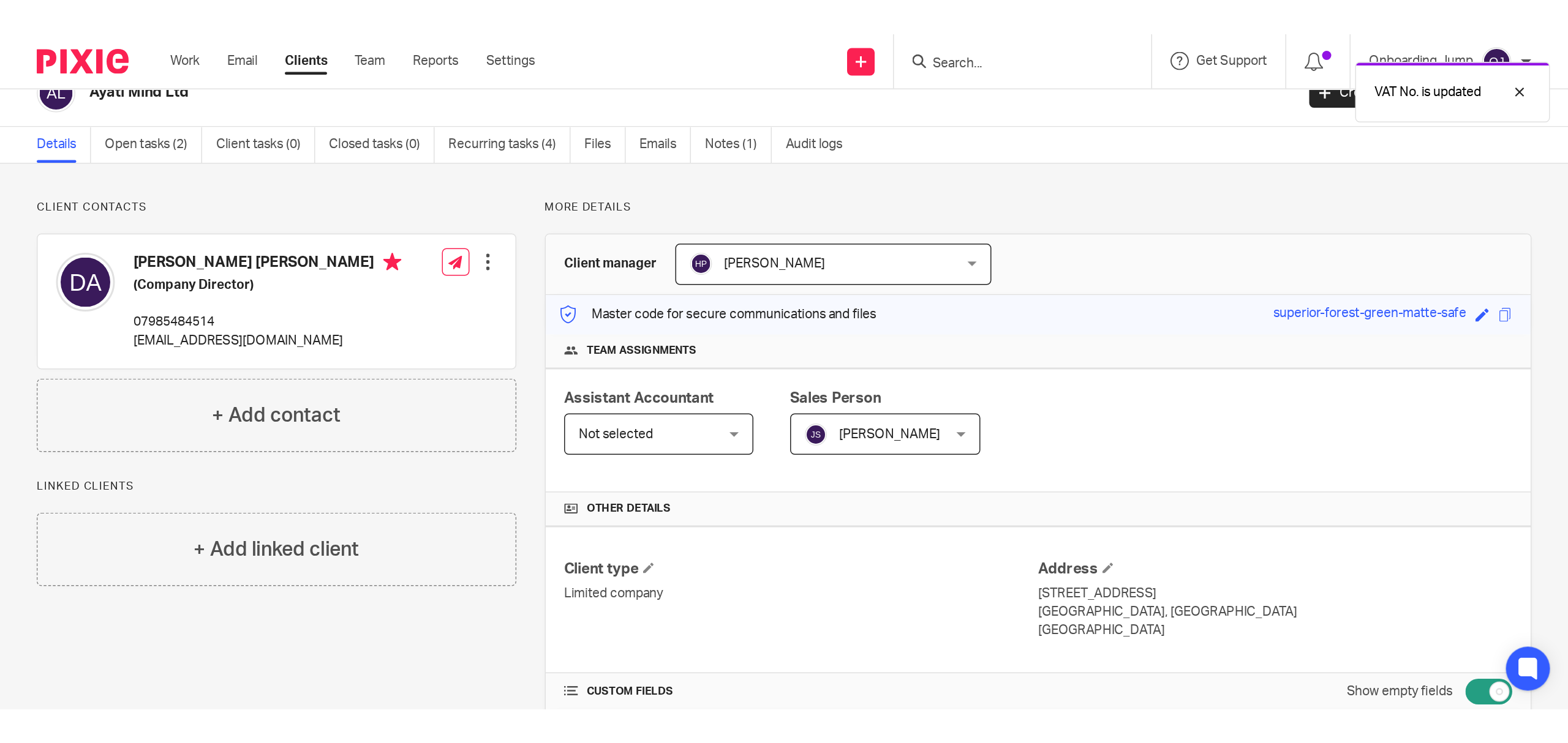
scroll to position [0, 0]
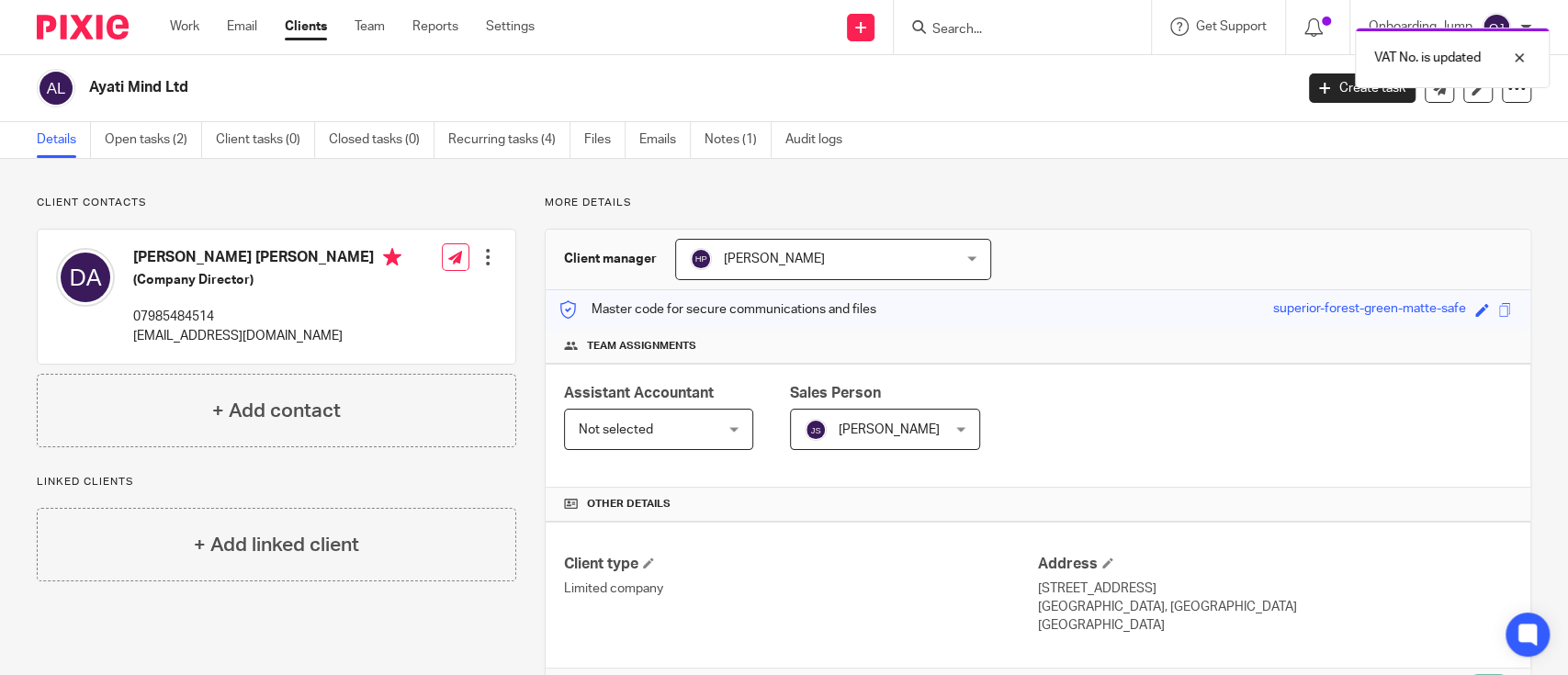
drag, startPoint x: 192, startPoint y: 78, endPoint x: 88, endPoint y: 91, distance: 104.8
click at [88, 91] on div "Ayati Mind Ltd" at bounding box center [659, 88] width 1245 height 39
copy h2 "Ayati Mind Ltd"
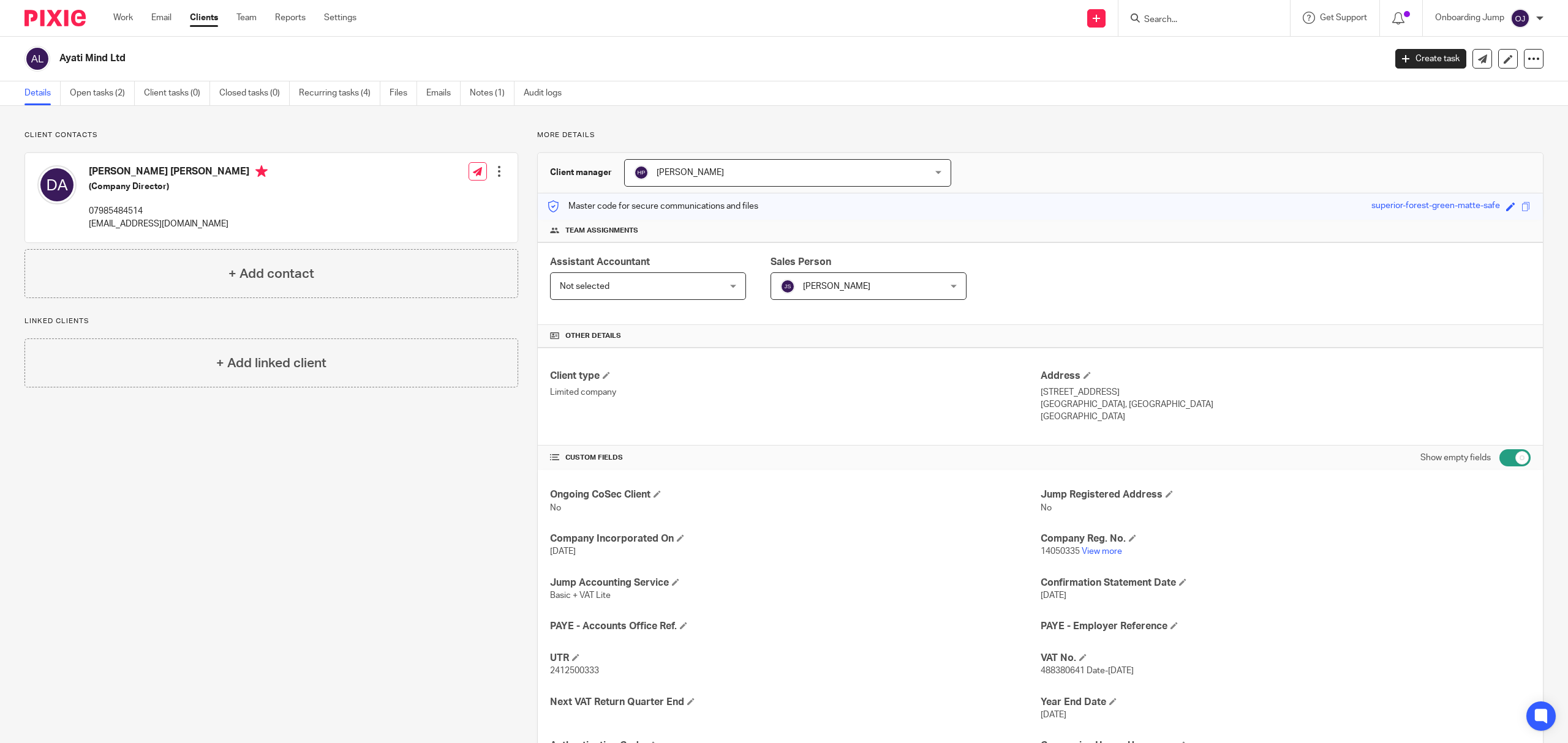
copy h2 "Ayati Mind Ltd"
click at [1044, 16] on input "Search" at bounding box center [1198, 20] width 110 height 11
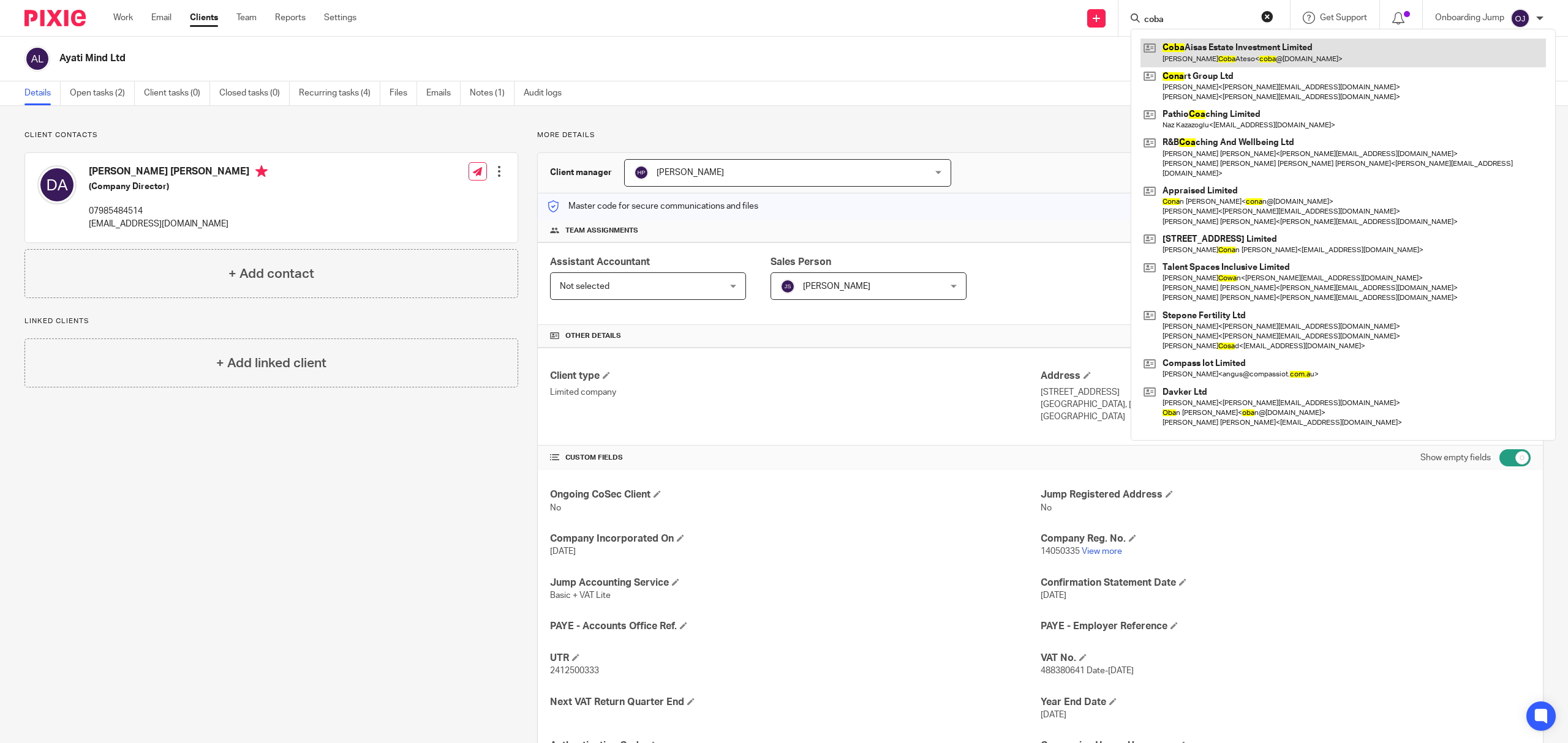
type input "coba"
click at [1044, 57] on link at bounding box center [1343, 52] width 406 height 28
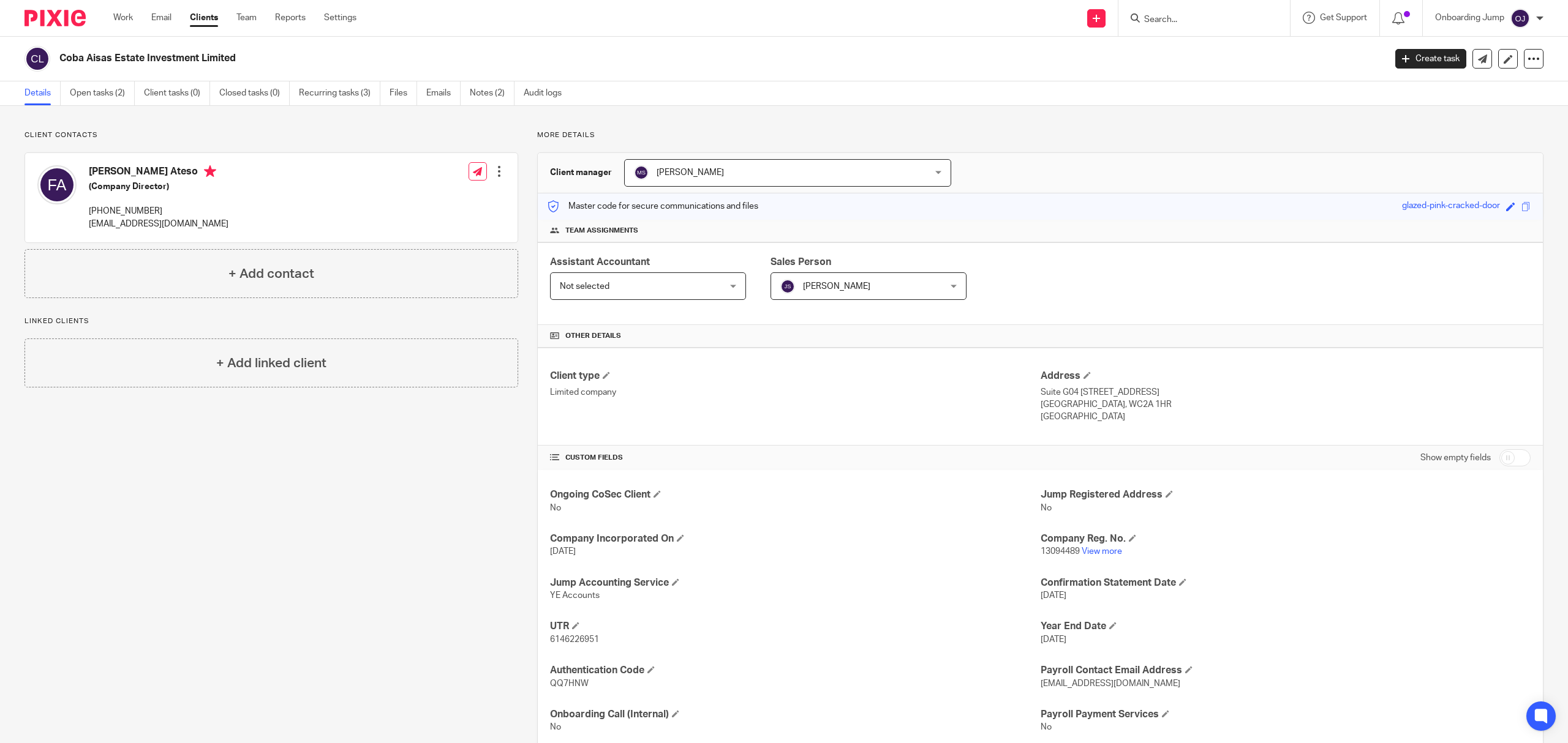
drag, startPoint x: 258, startPoint y: 56, endPoint x: 62, endPoint y: 69, distance: 196.4
click at [62, 69] on div "Coba Aisas Estate Investment Limited" at bounding box center [701, 59] width 1352 height 26
copy h2 "Coba Aisas Estate Investment Limited"
